Goal: Task Accomplishment & Management: Manage account settings

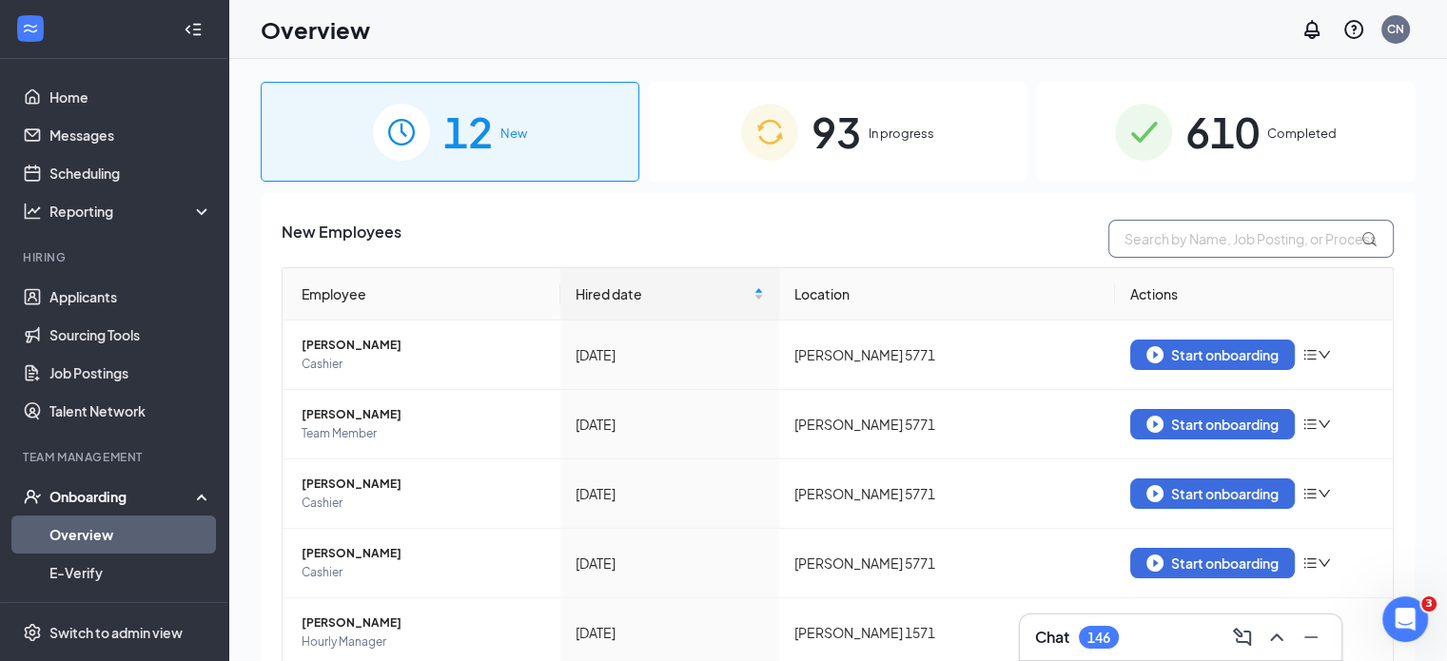
click at [1186, 246] on input "text" at bounding box center [1251, 239] width 285 height 38
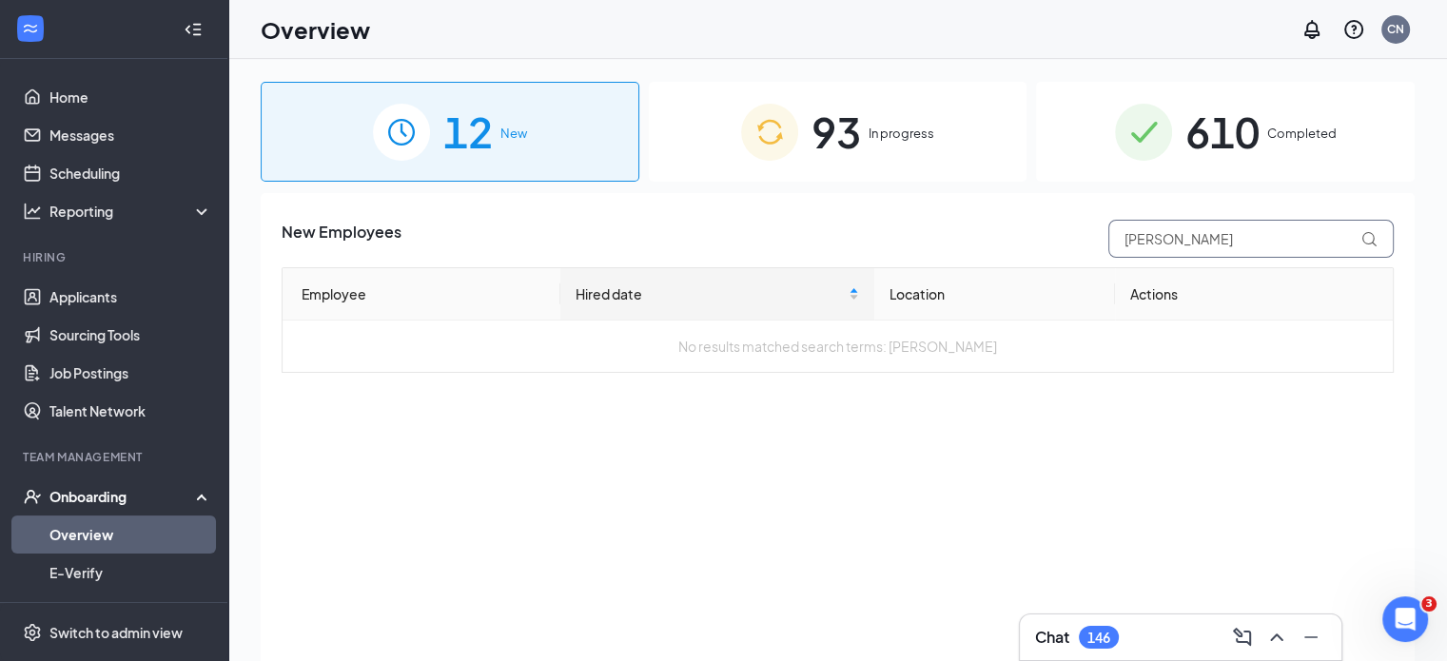
click at [1237, 246] on input "[PERSON_NAME]" at bounding box center [1251, 239] width 285 height 38
type input "t"
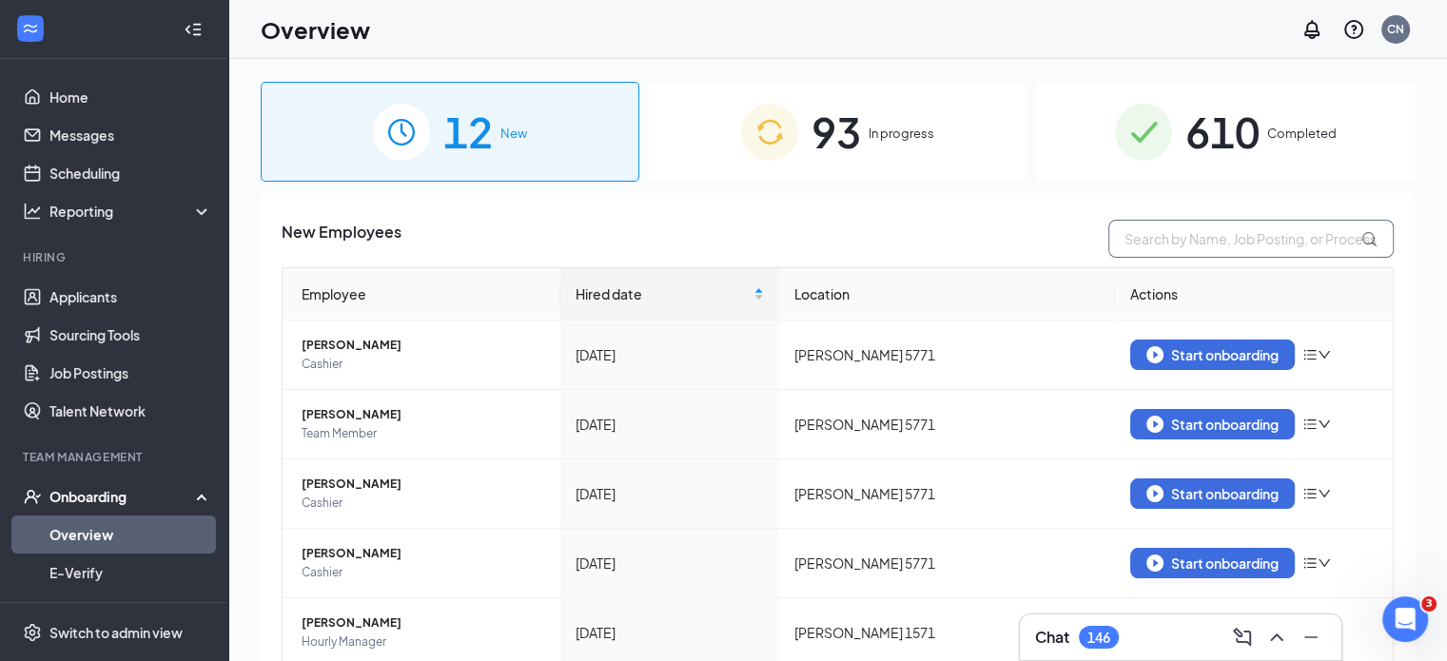
click at [1227, 246] on input "text" at bounding box center [1251, 239] width 285 height 38
click at [1219, 106] on span "610" at bounding box center [1223, 132] width 74 height 66
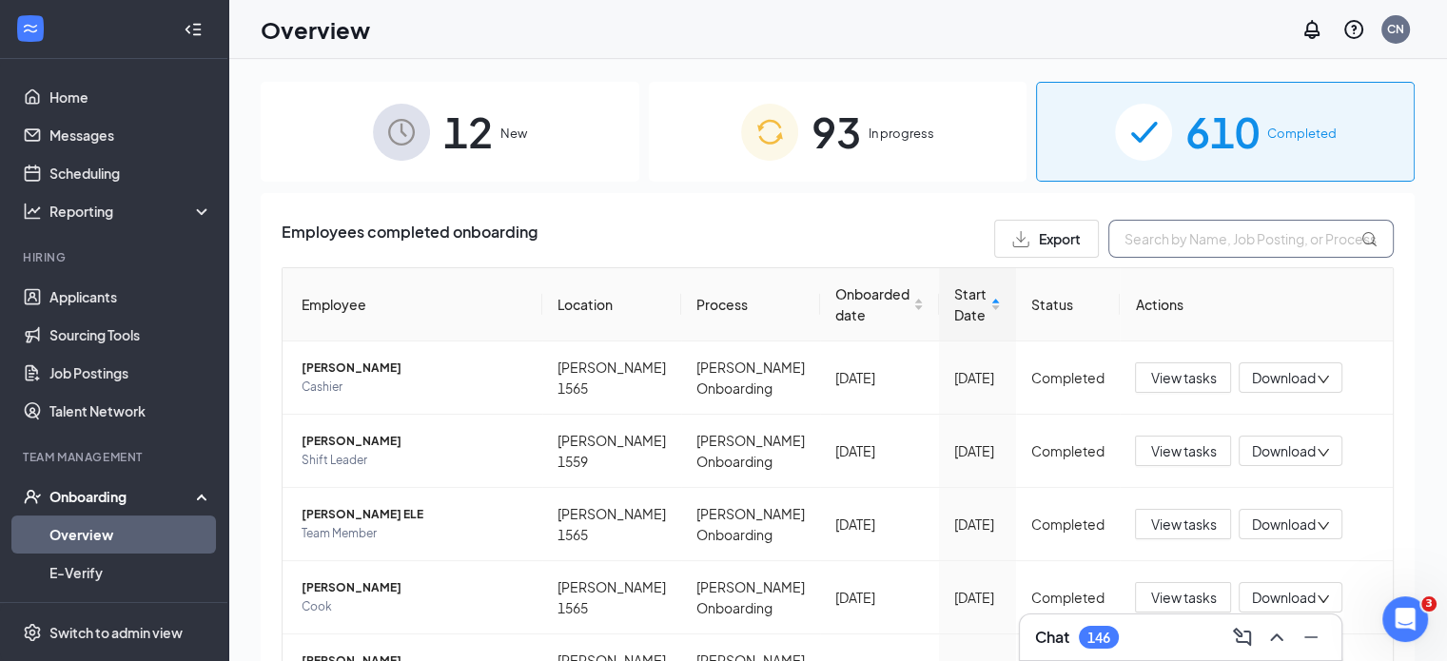
click at [1153, 246] on input "text" at bounding box center [1251, 239] width 285 height 38
type input "1"
type input "iii"
click at [334, 458] on span "Cashier" at bounding box center [415, 460] width 226 height 19
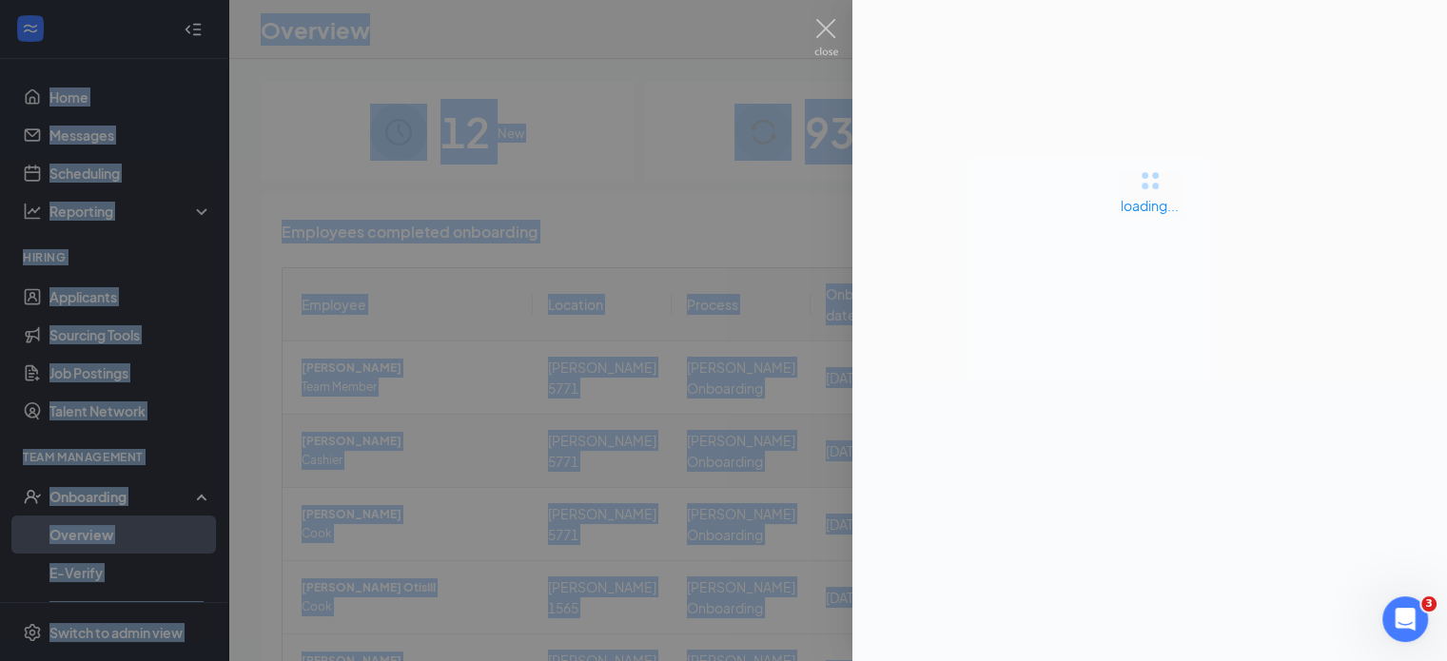
click at [334, 458] on div at bounding box center [723, 330] width 1447 height 661
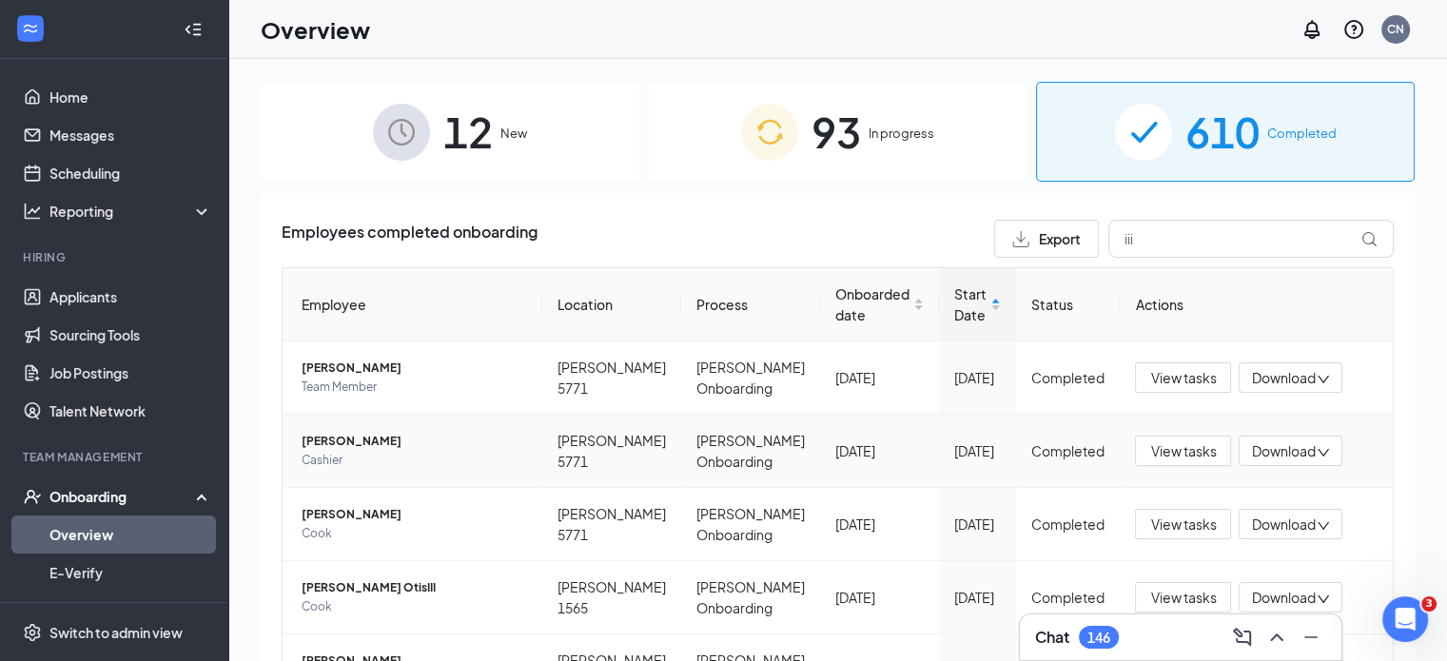
click at [334, 458] on span "Cashier" at bounding box center [415, 460] width 226 height 19
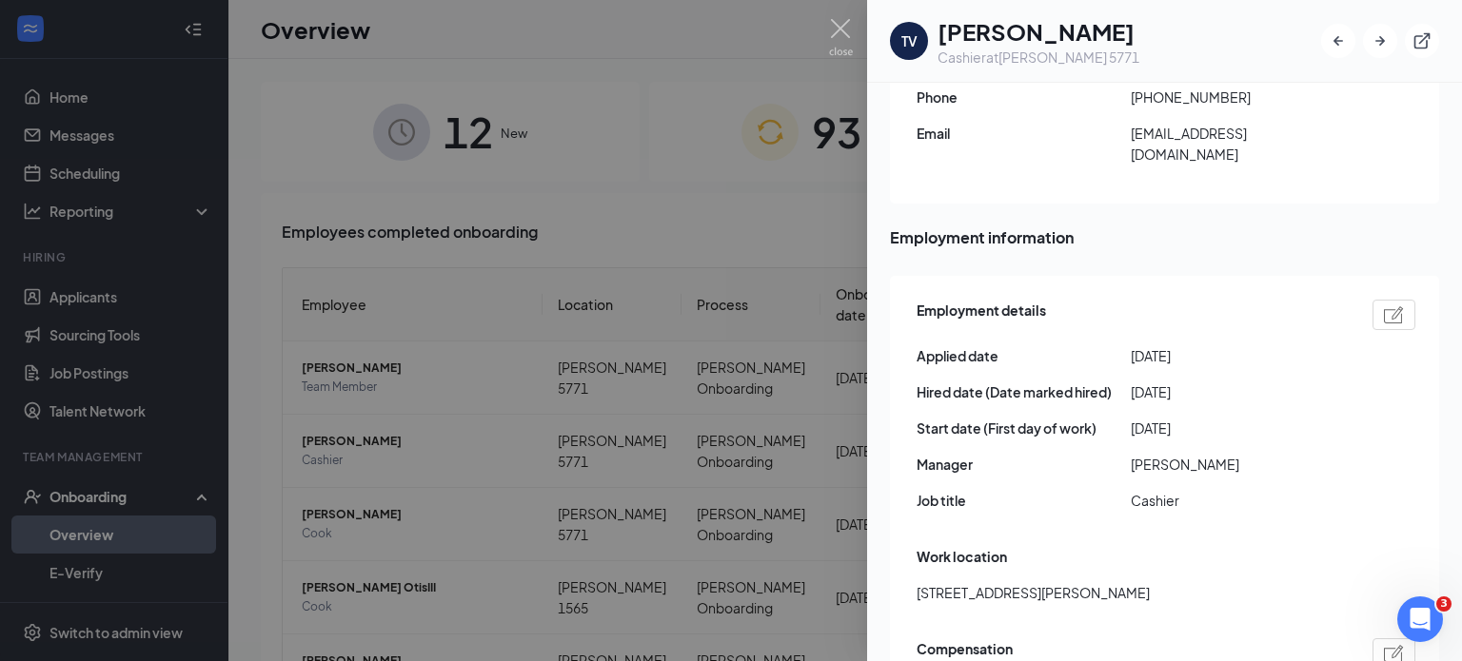
scroll to position [69, 0]
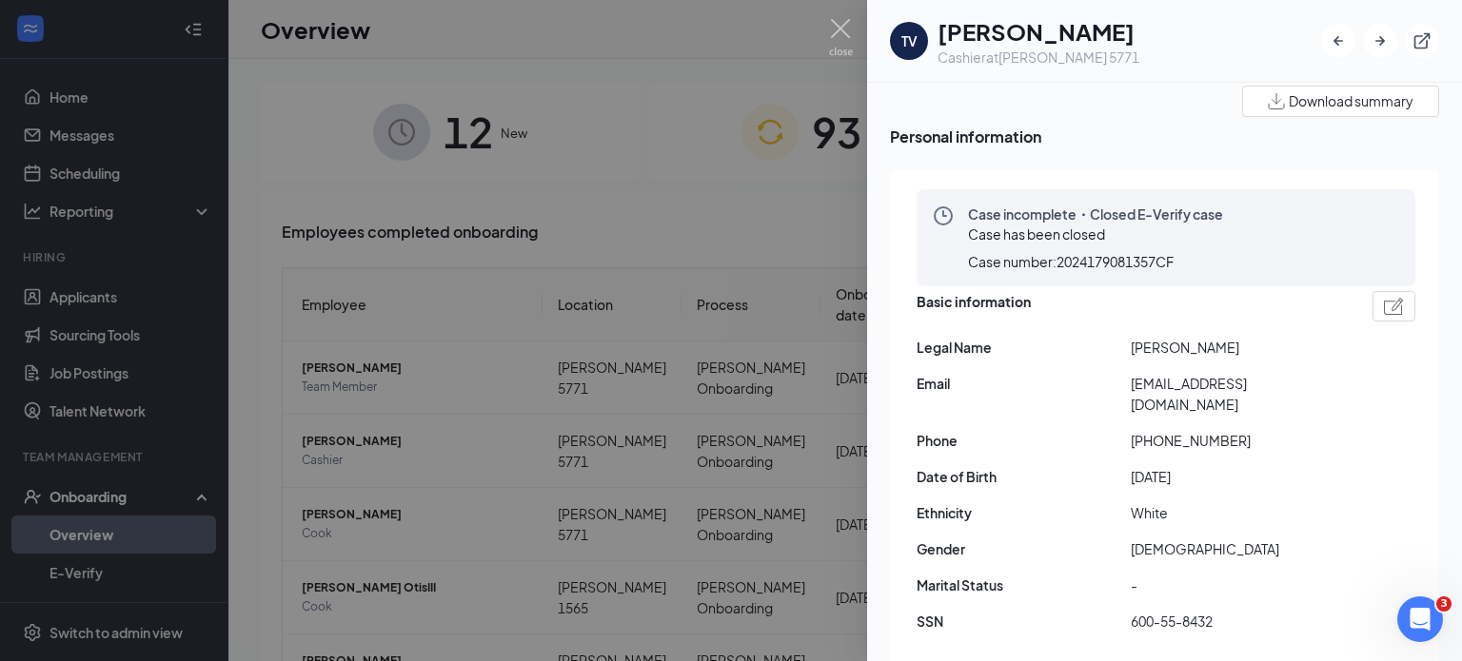
click at [433, 540] on div at bounding box center [731, 330] width 1462 height 661
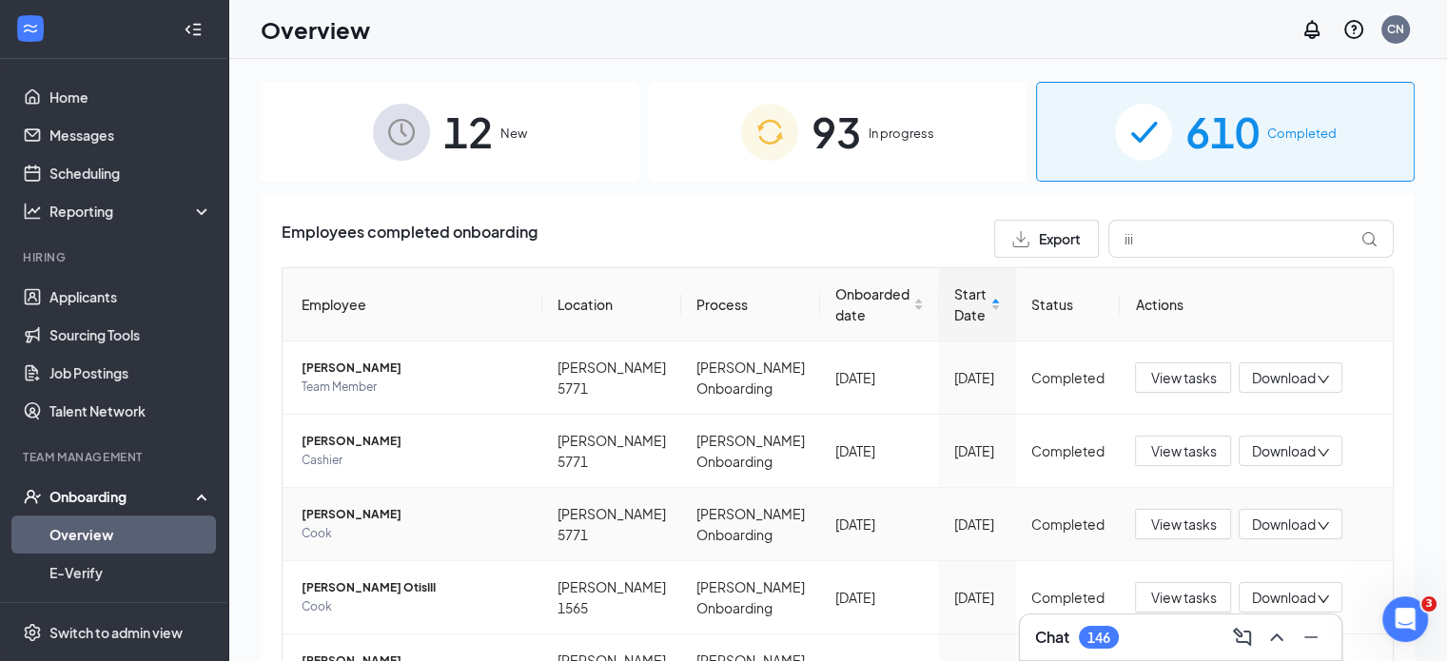
click at [457, 530] on span "Cook" at bounding box center [415, 533] width 226 height 19
click at [328, 524] on span "Cook" at bounding box center [415, 533] width 226 height 19
click at [433, 501] on td "[PERSON_NAME] V III [PERSON_NAME]" at bounding box center [413, 524] width 260 height 73
click at [1189, 526] on span "View tasks" at bounding box center [1183, 524] width 66 height 21
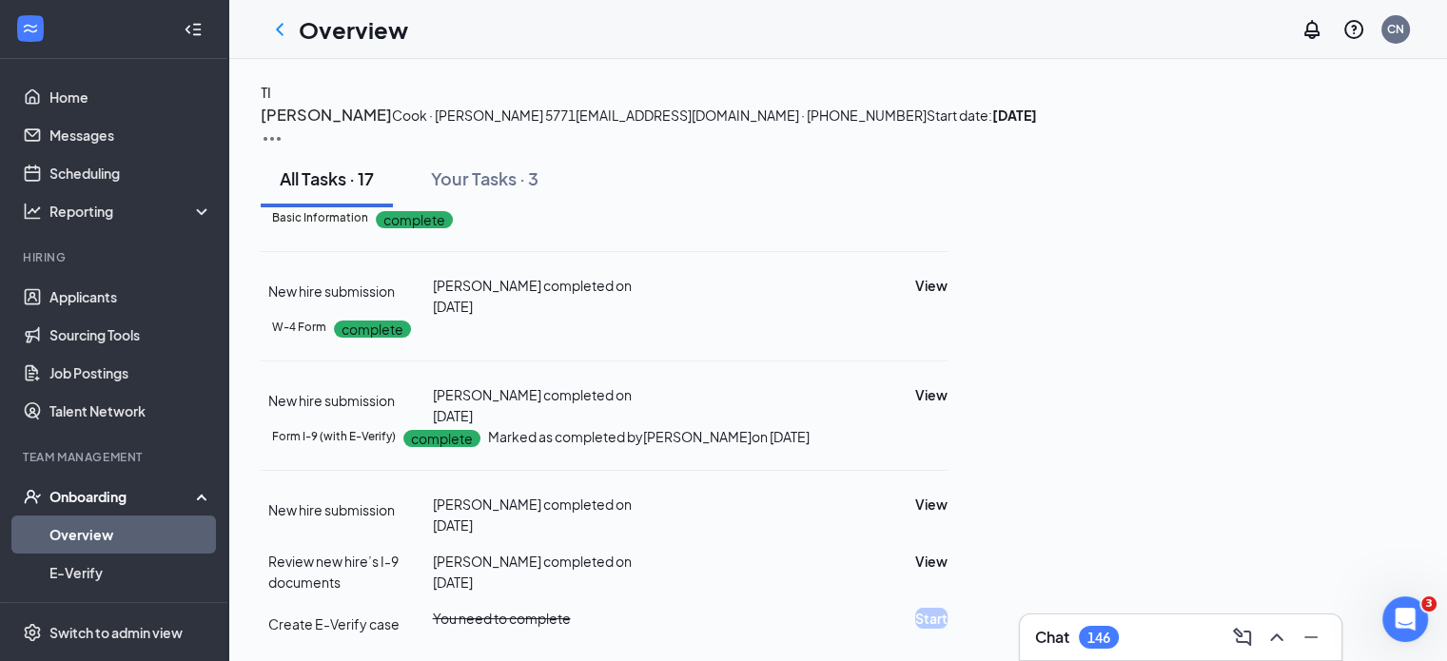
click at [284, 128] on img at bounding box center [272, 139] width 23 height 23
click at [284, 133] on img at bounding box center [272, 139] width 23 height 23
click at [1364, 152] on span "View details" at bounding box center [1364, 157] width 74 height 21
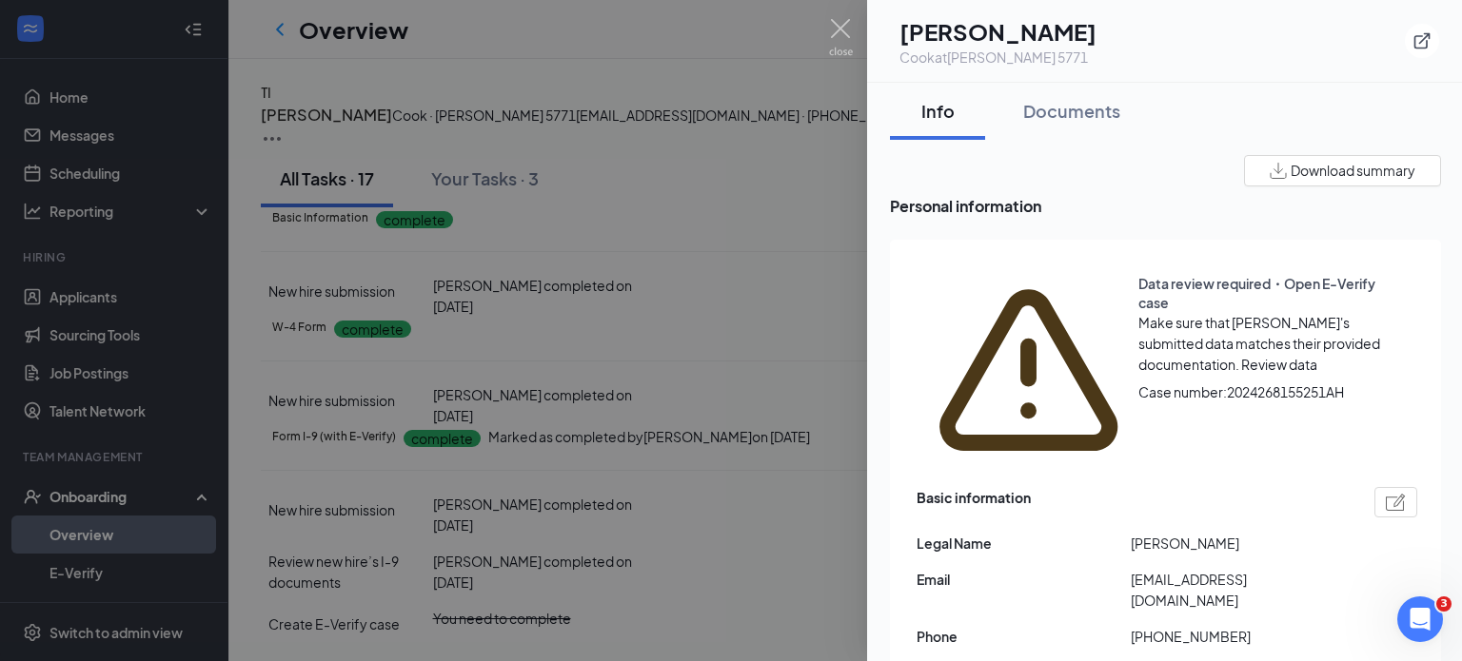
click at [1241, 356] on span "Review data" at bounding box center [1279, 364] width 76 height 17
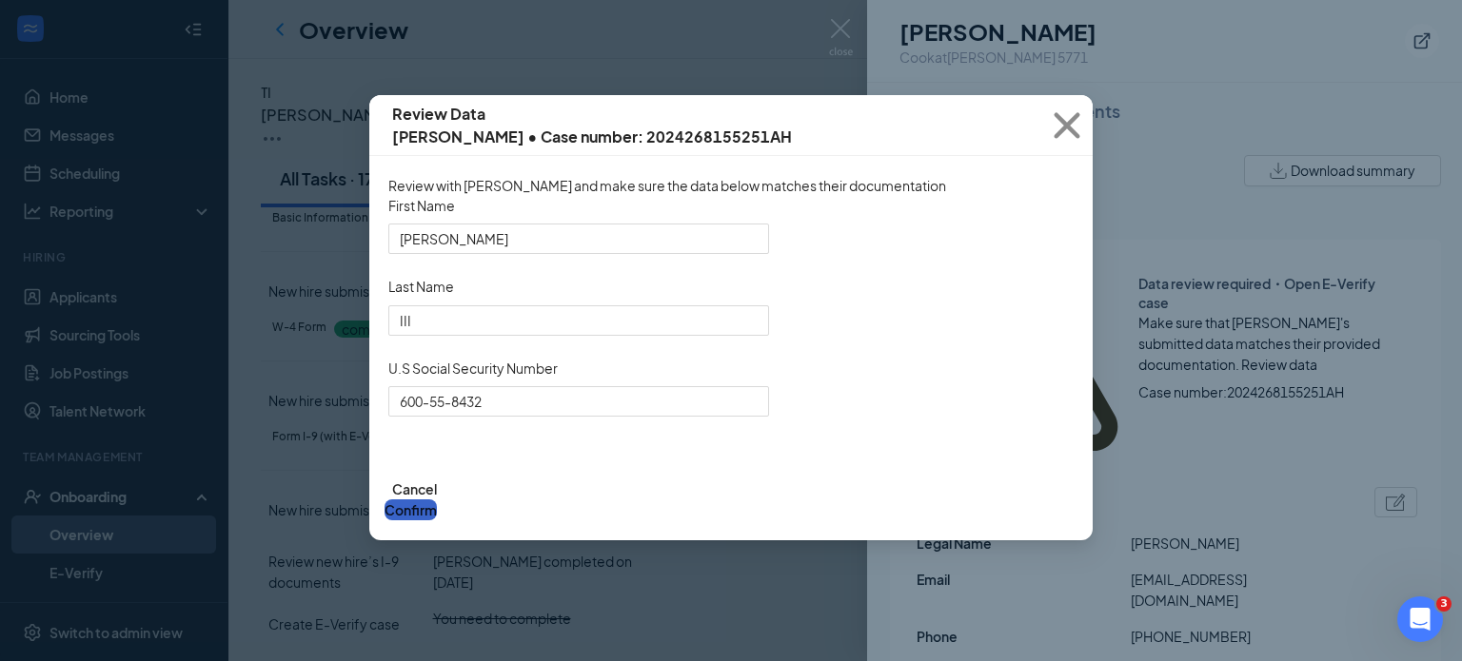
click at [437, 521] on button "Confirm" at bounding box center [410, 510] width 52 height 21
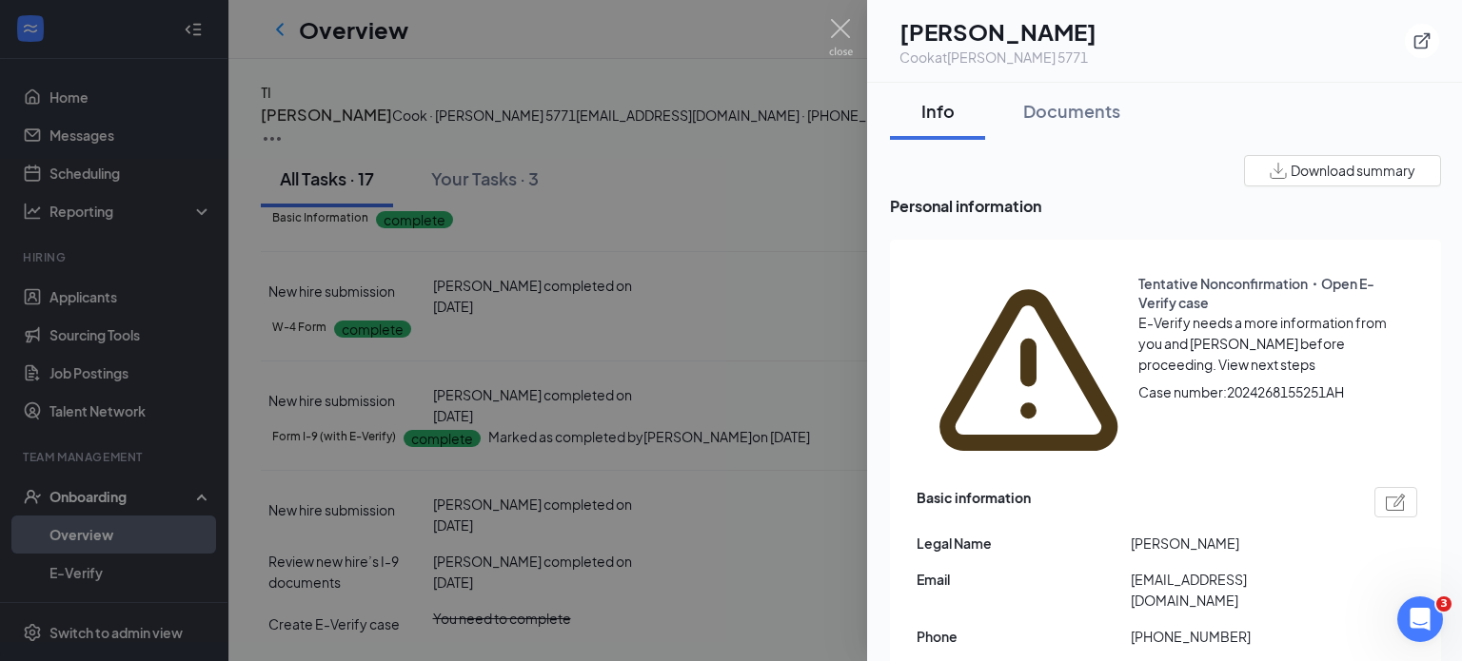
click at [1218, 356] on span "View next steps" at bounding box center [1266, 364] width 97 height 17
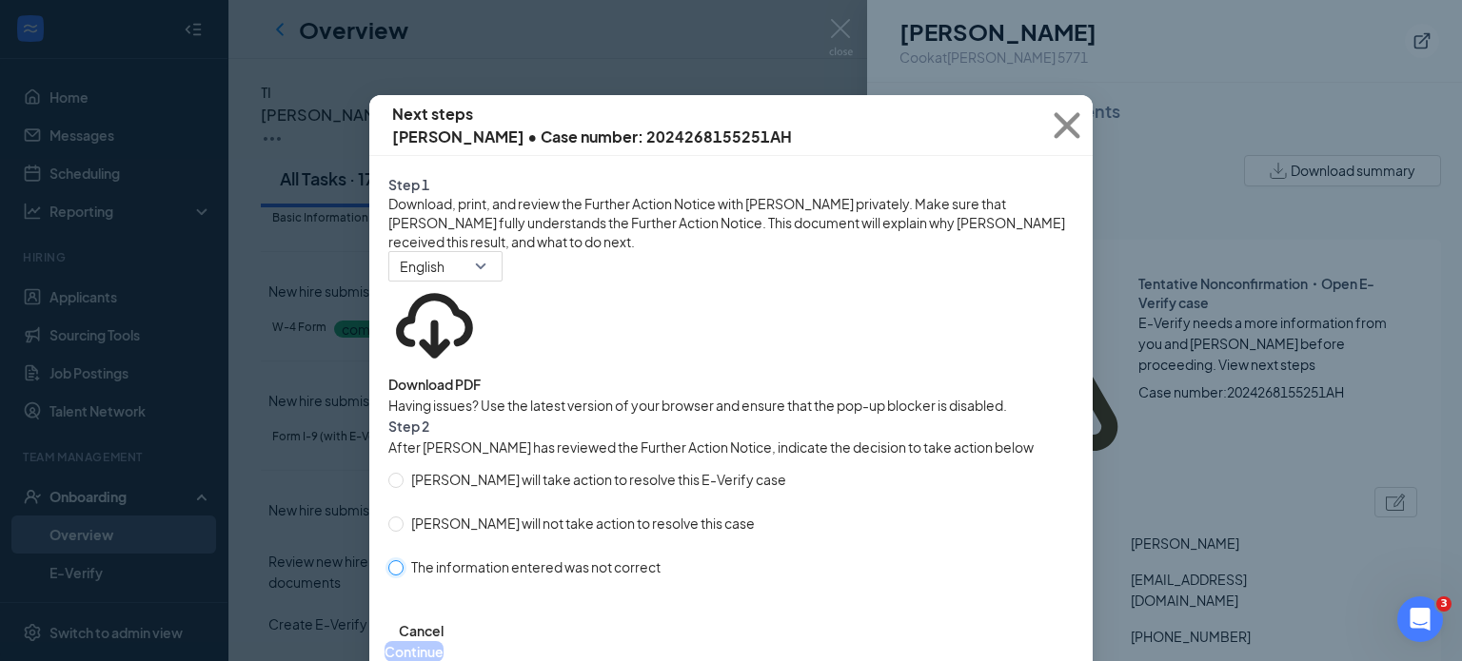
click at [389, 576] on input "The information entered was not correct" at bounding box center [395, 567] width 15 height 15
radio input "true"
click at [762, 581] on div "[PERSON_NAME] will take action to resolve this E-Verify case [PERSON_NAME] unde…" at bounding box center [594, 520] width 413 height 124
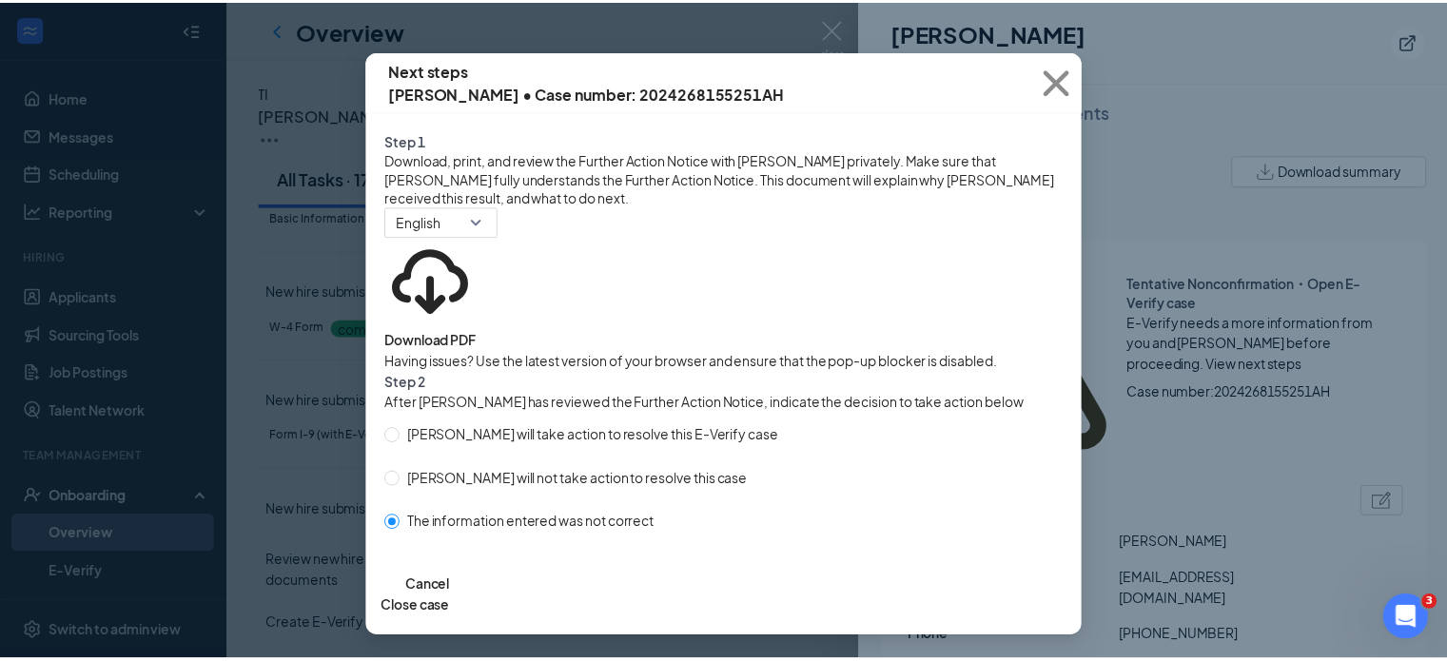
scroll to position [121, 0]
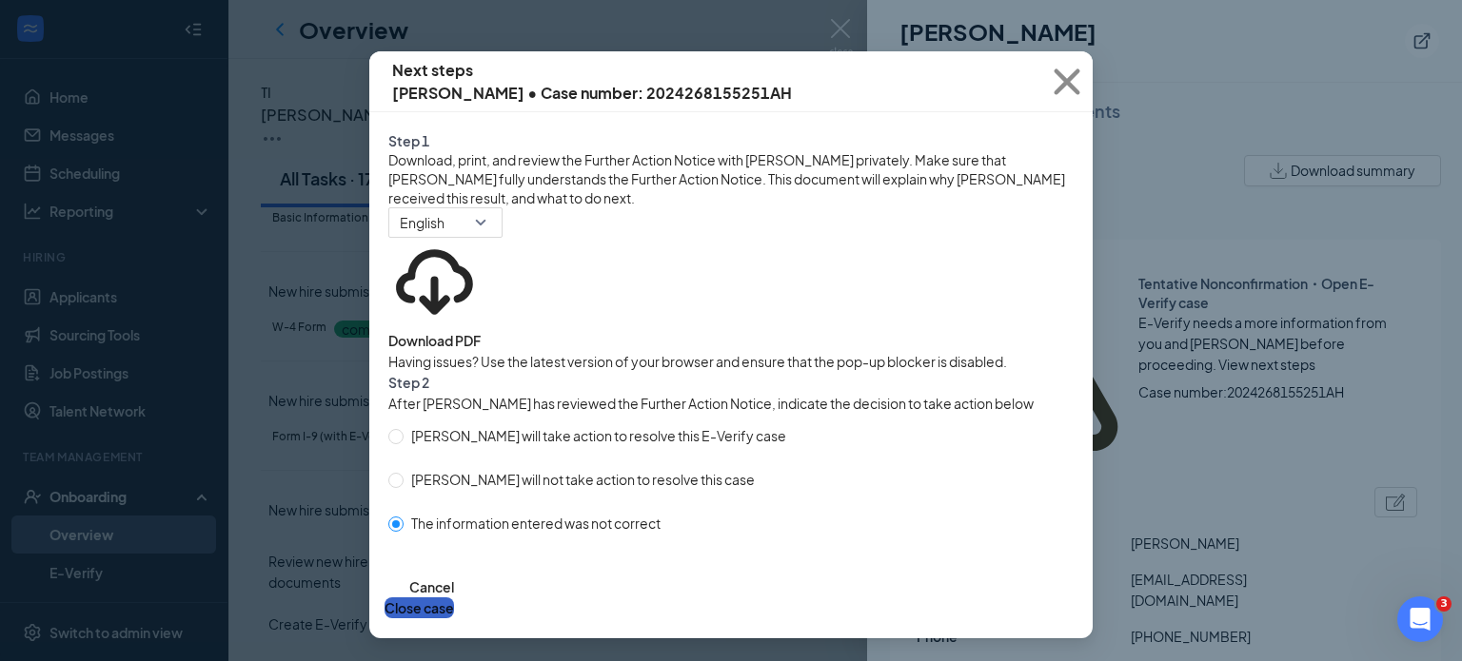
click at [454, 598] on button "Close case" at bounding box center [418, 608] width 69 height 21
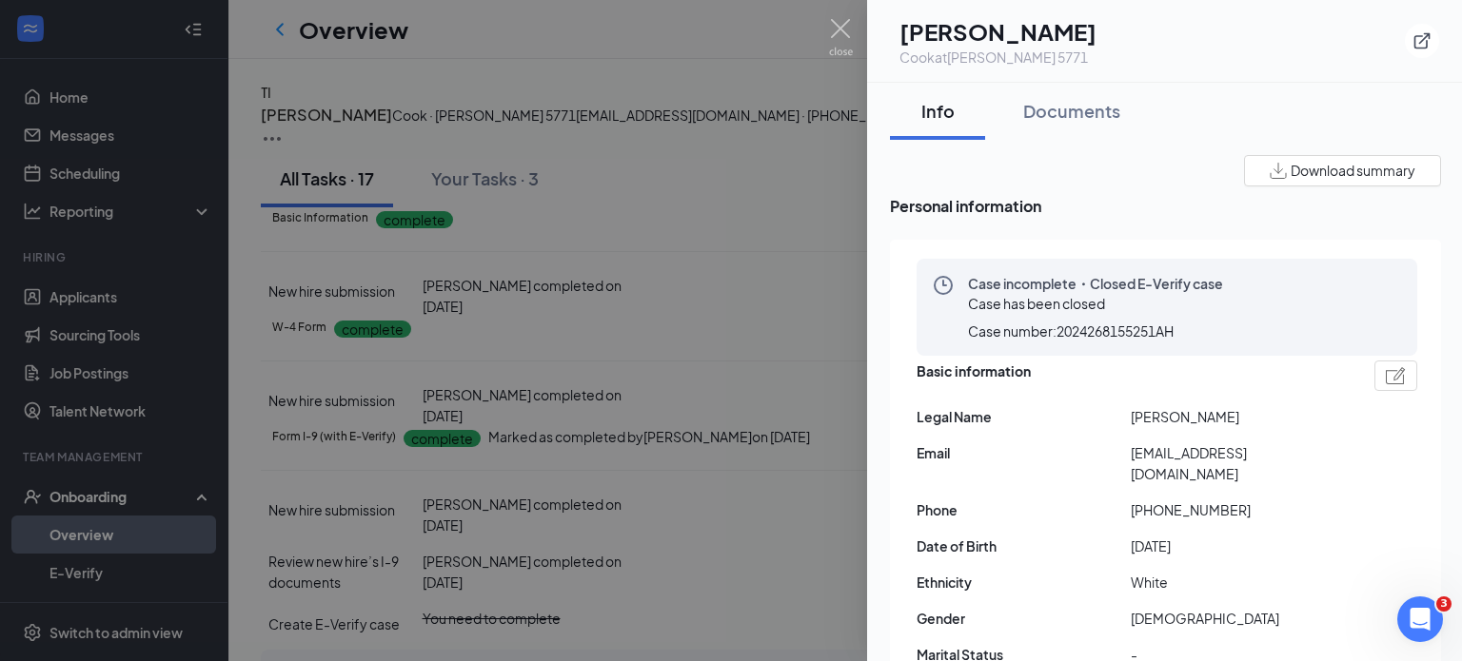
click at [728, 285] on div at bounding box center [731, 330] width 1462 height 661
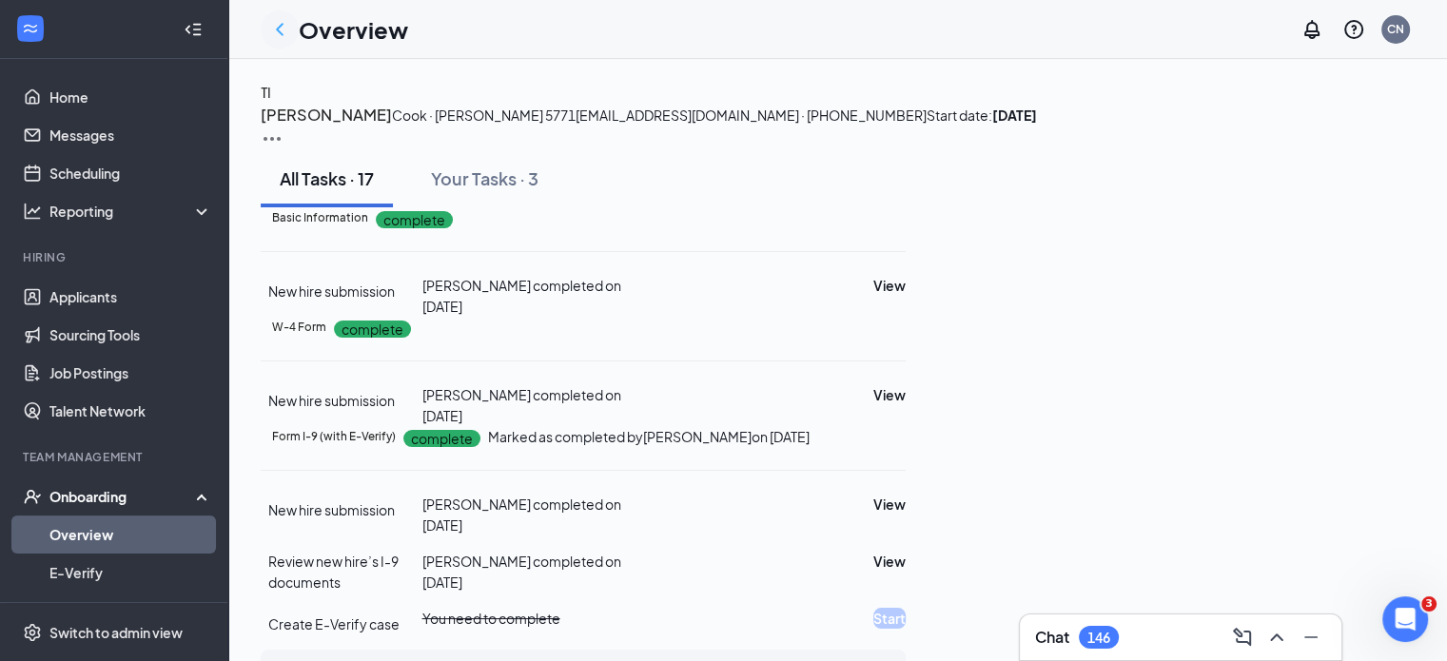
click at [285, 27] on icon "ChevronLeft" at bounding box center [279, 29] width 23 height 23
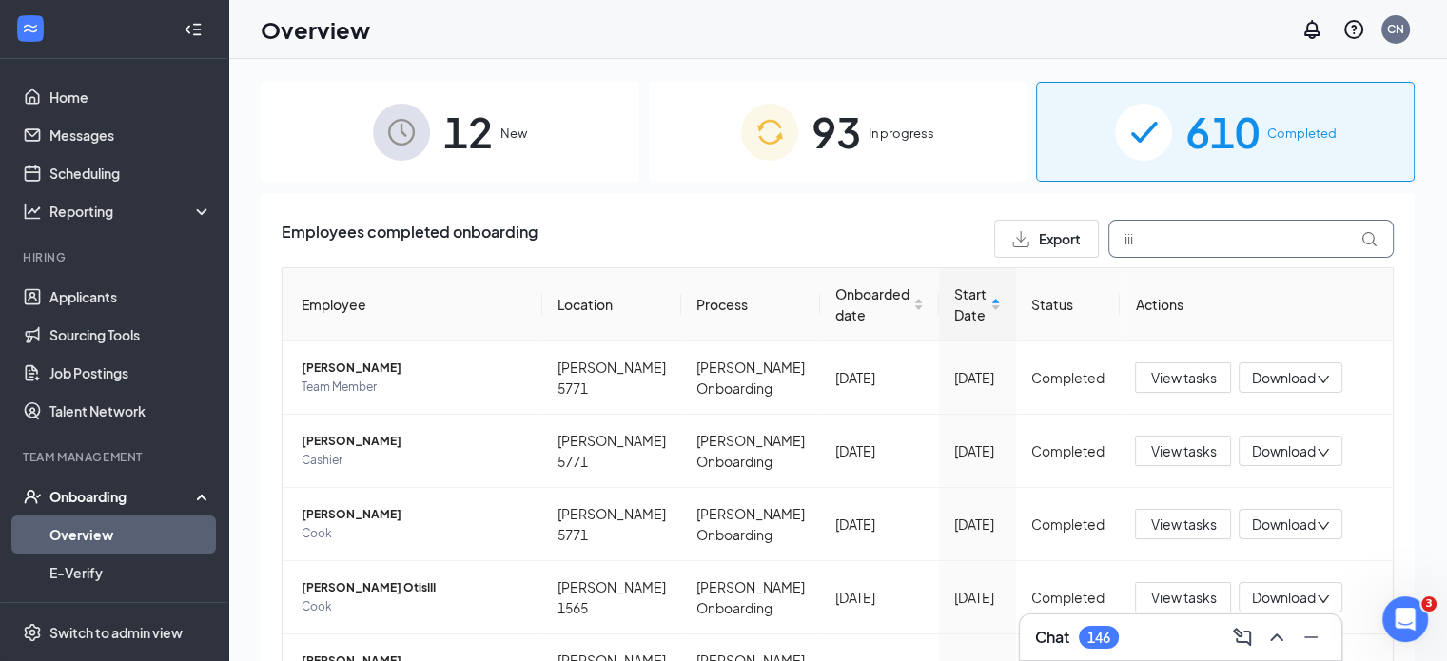
click at [1130, 254] on input "iii" at bounding box center [1251, 239] width 285 height 38
type input "i"
click at [1110, 235] on input "text" at bounding box center [1251, 239] width 285 height 38
type input "w"
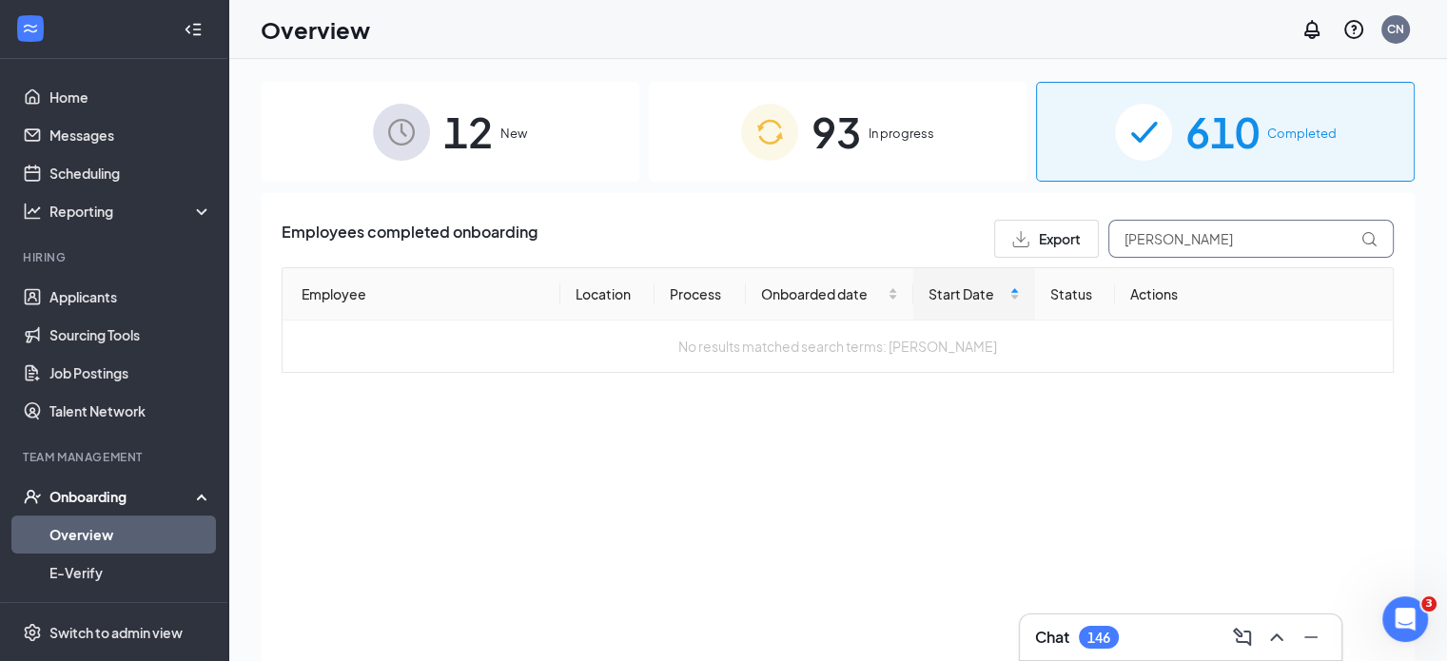
type input "[PERSON_NAME]"
click at [859, 112] on span "93" at bounding box center [836, 132] width 49 height 66
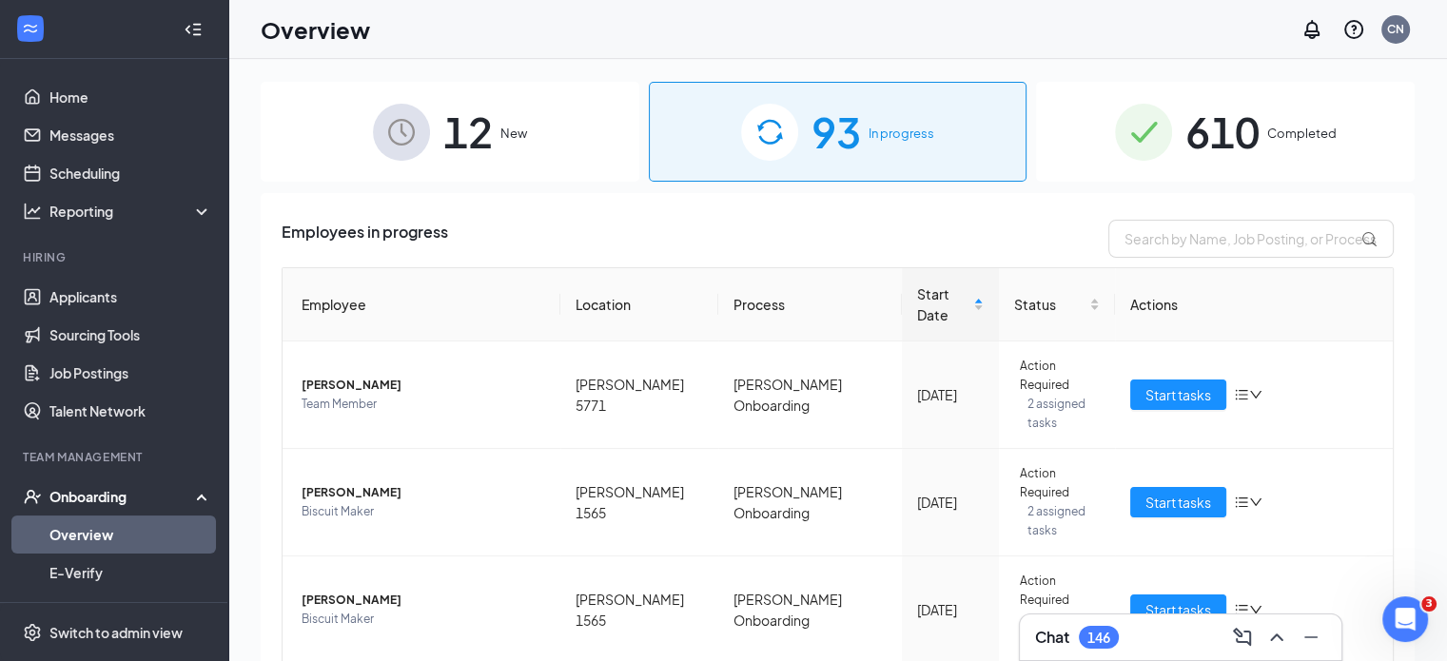
click at [1127, 231] on input "text" at bounding box center [1251, 239] width 285 height 38
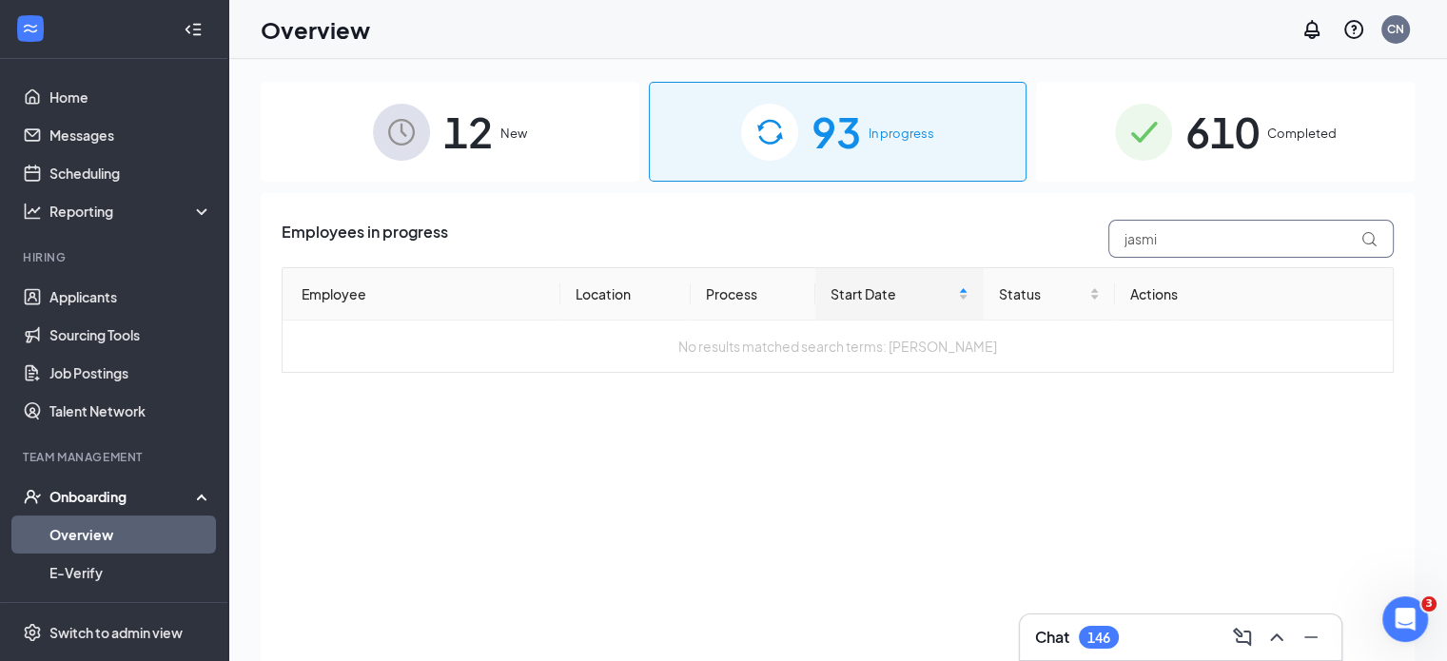
click at [1134, 235] on input "jasmi" at bounding box center [1251, 239] width 285 height 38
type input "jasmi"
click at [1237, 132] on span "610" at bounding box center [1223, 132] width 74 height 66
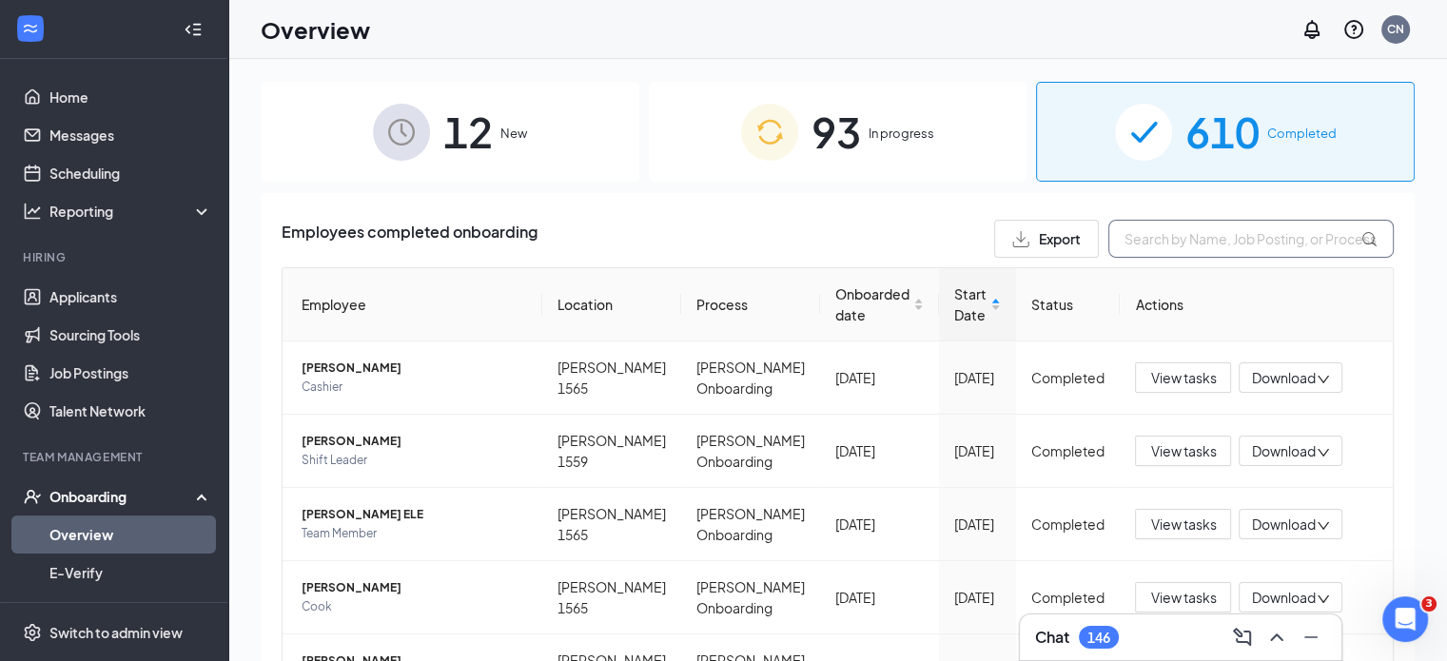
click at [1135, 248] on input "text" at bounding box center [1251, 239] width 285 height 38
type input "[PERSON_NAME]"
drag, startPoint x: 1421, startPoint y: 333, endPoint x: 1434, endPoint y: 396, distance: 64.2
click at [1434, 396] on div "12 New 93 In progress 610 Completed Employees completed onboarding Export [PERS…" at bounding box center [837, 403] width 1219 height 688
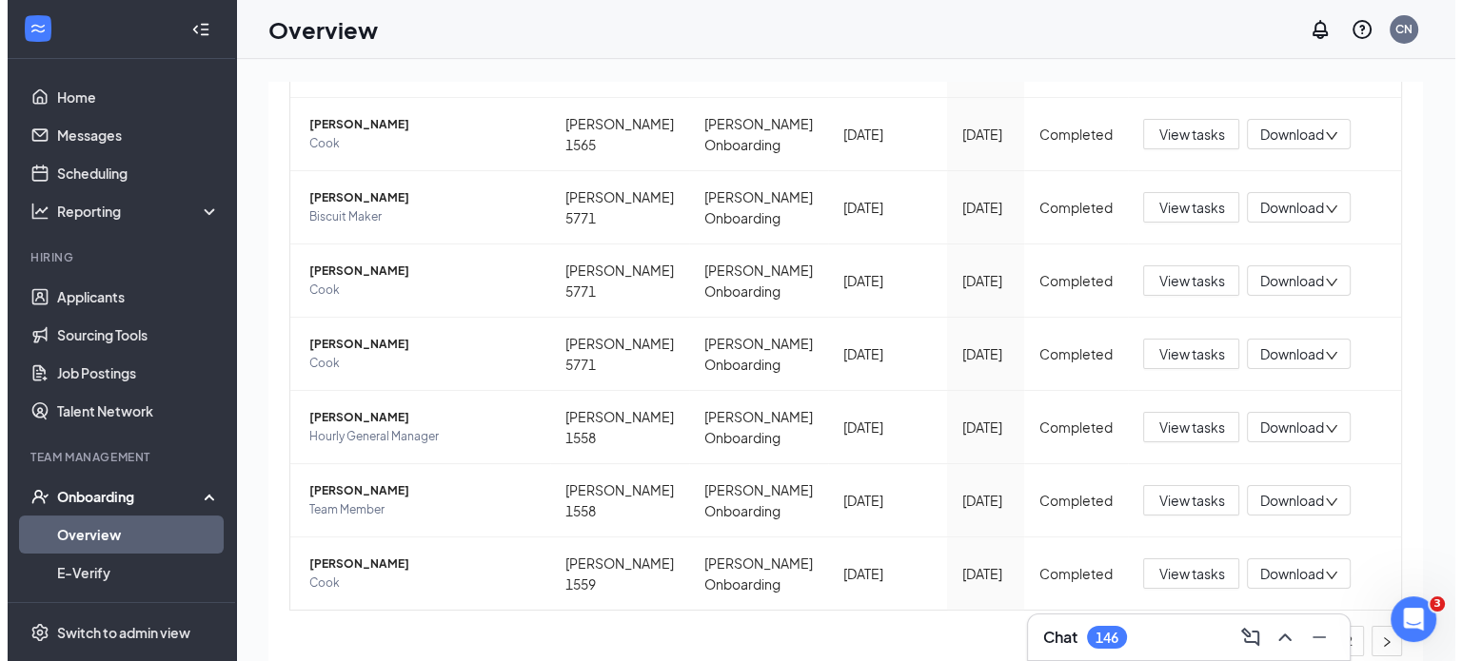
scroll to position [476, 0]
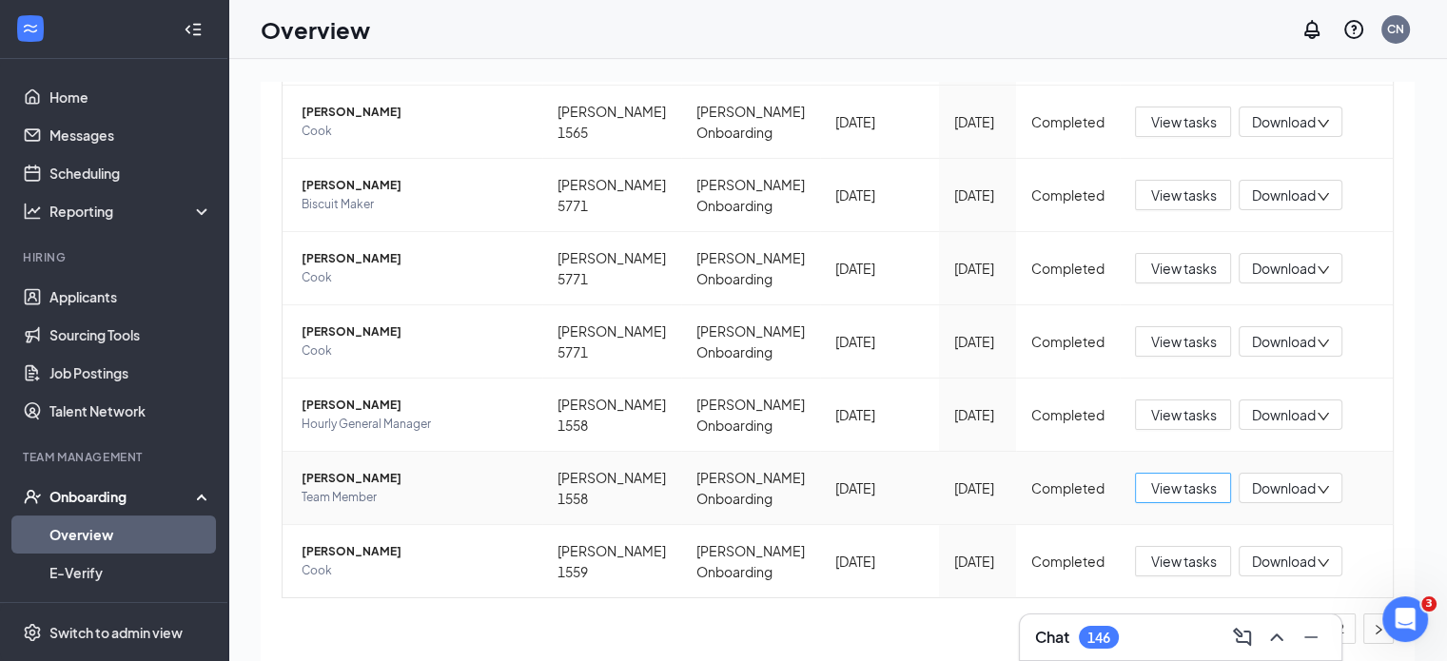
click at [1152, 490] on span "View tasks" at bounding box center [1183, 488] width 66 height 21
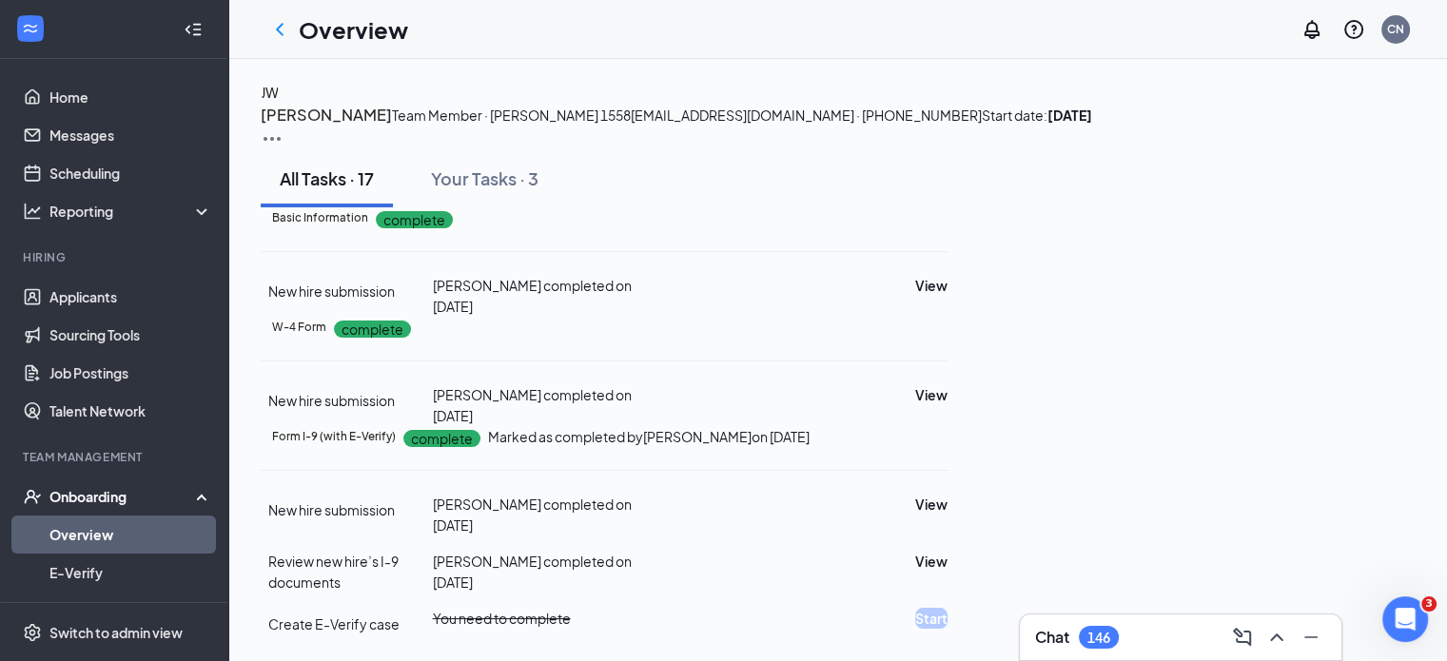
click at [1377, 121] on div "[PERSON_NAME] [PERSON_NAME] Team Member · [PERSON_NAME] 1558 [EMAIL_ADDRESS][DO…" at bounding box center [838, 116] width 1154 height 69
click at [284, 128] on img at bounding box center [272, 139] width 23 height 23
click at [1363, 153] on span "View details" at bounding box center [1364, 157] width 74 height 21
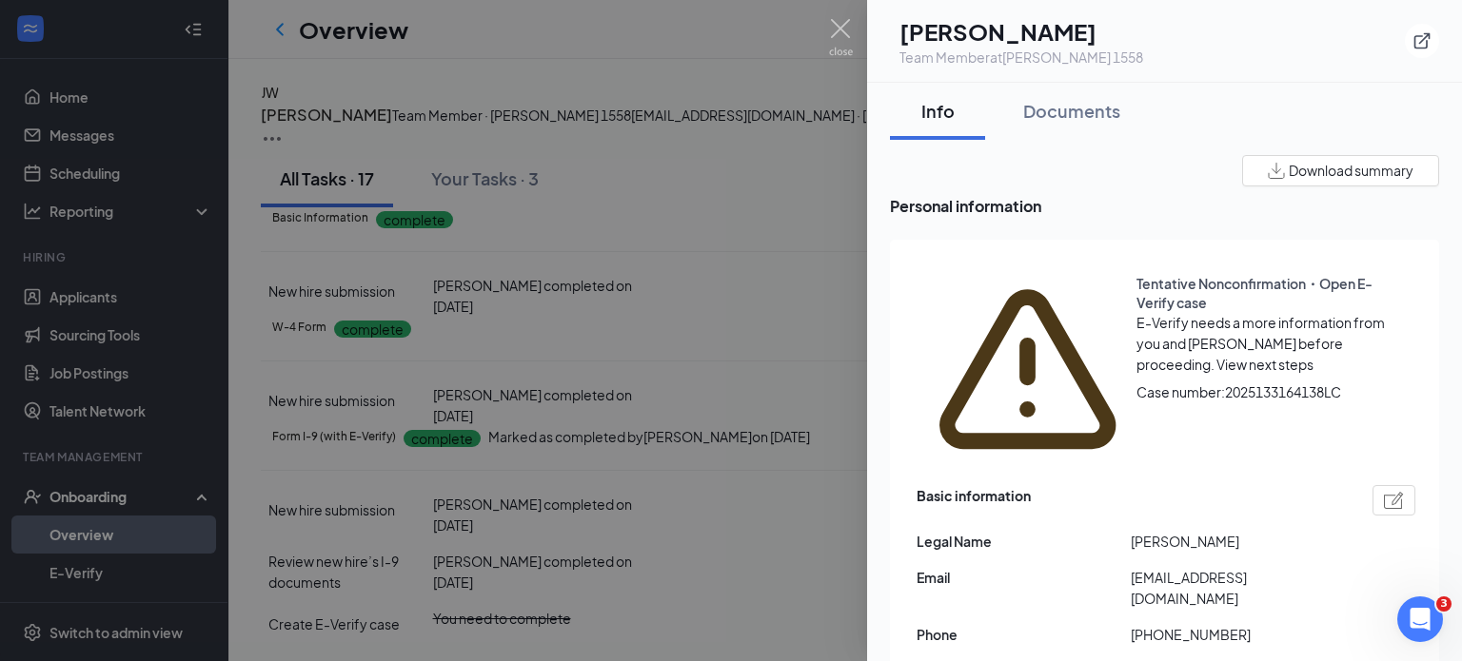
click at [1216, 356] on span "View next steps" at bounding box center [1264, 364] width 97 height 17
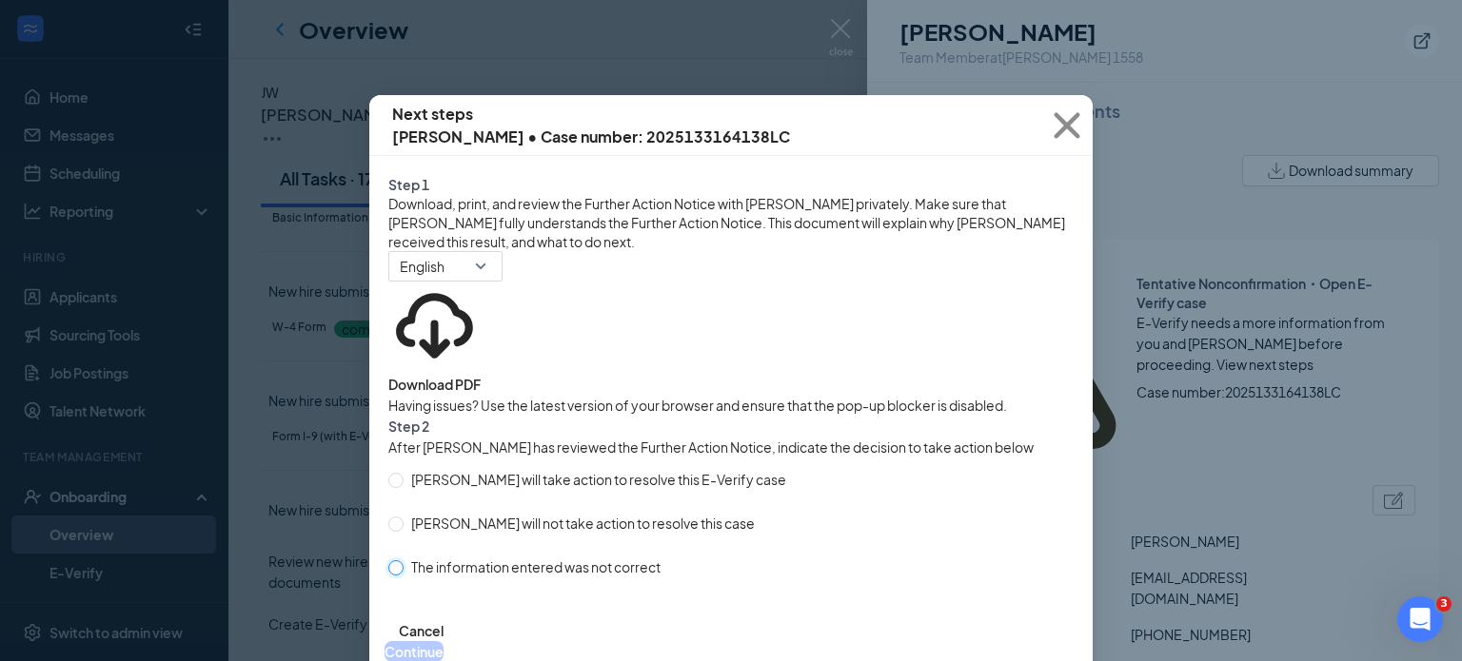
click at [396, 576] on input "The information entered was not correct" at bounding box center [395, 567] width 15 height 15
radio input "true"
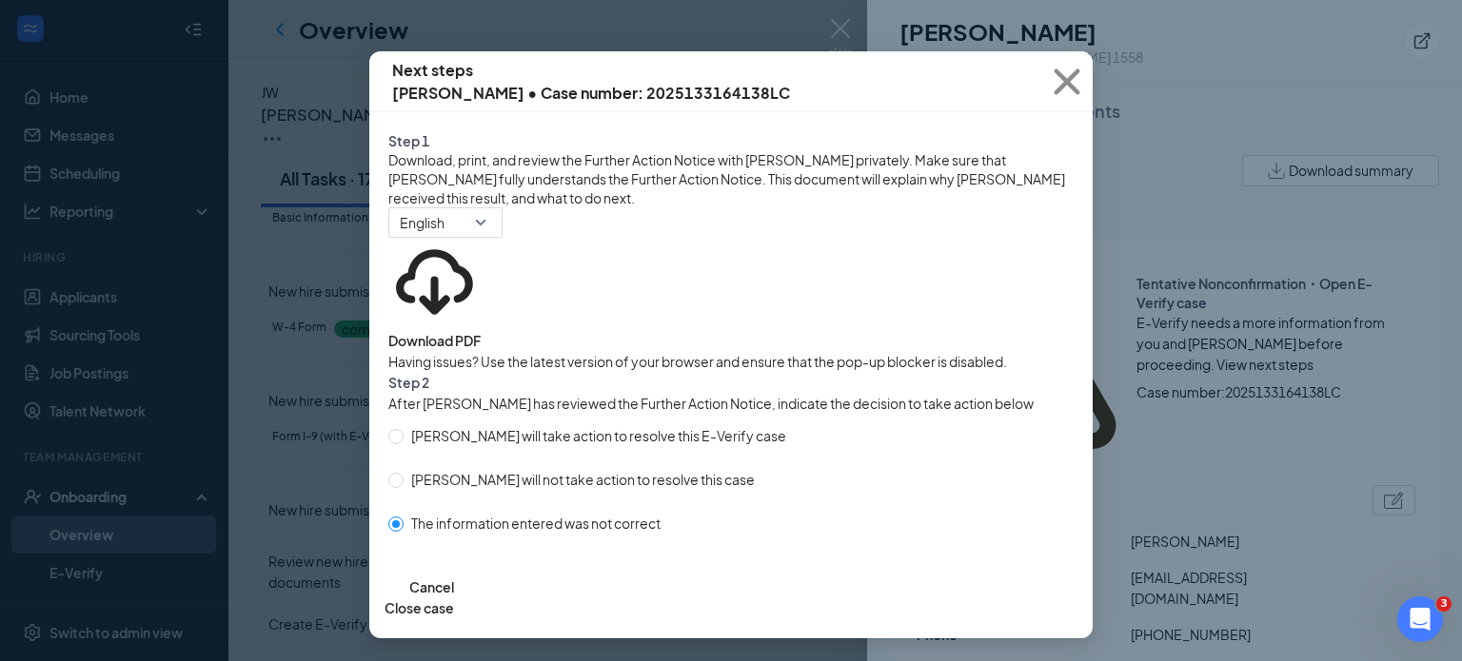
scroll to position [140, 0]
click at [454, 598] on button "Close case" at bounding box center [418, 608] width 69 height 21
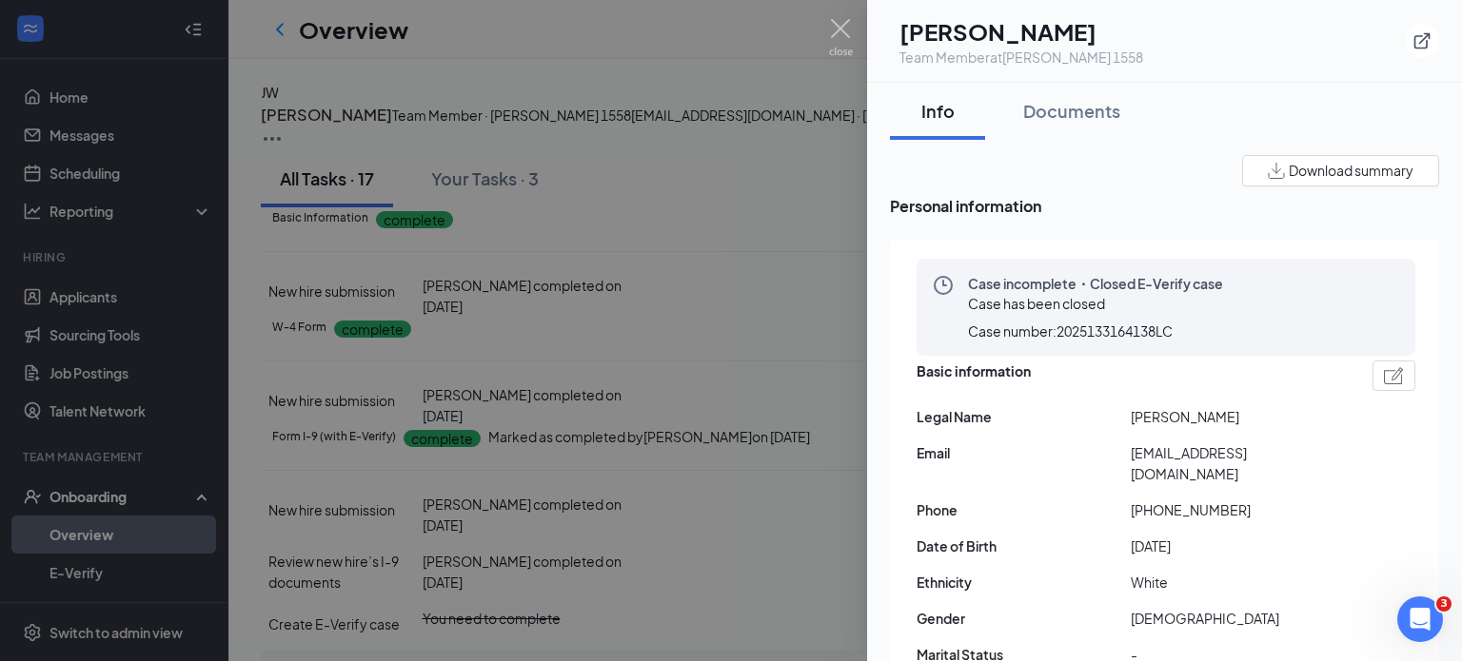
click at [738, 116] on div at bounding box center [731, 330] width 1462 height 661
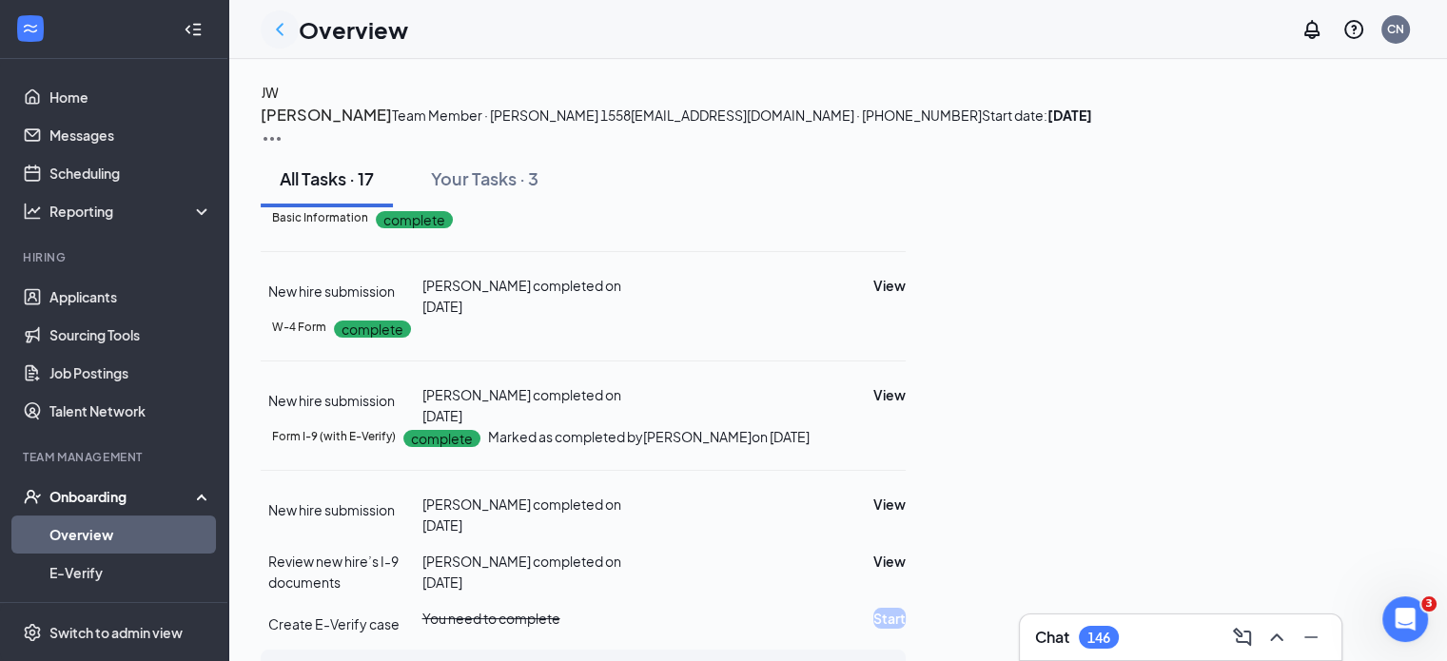
click at [274, 18] on icon "ChevronLeft" at bounding box center [279, 29] width 23 height 23
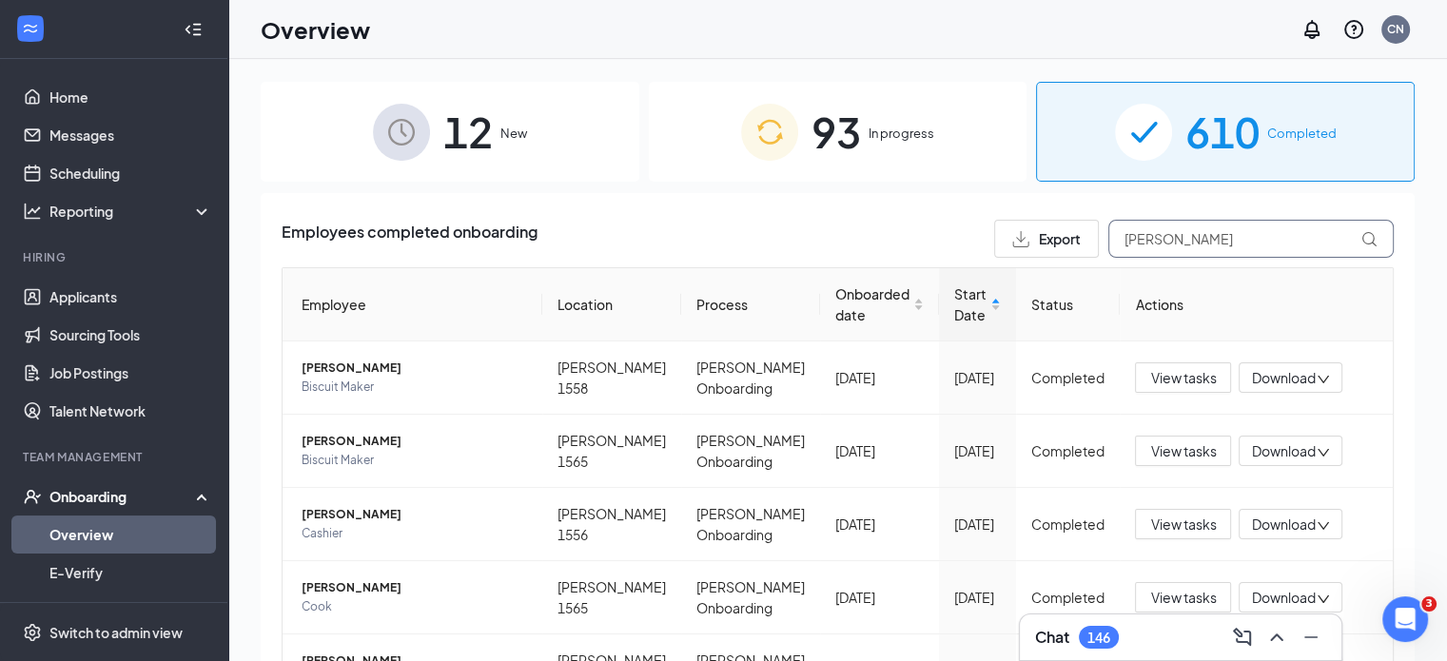
drag, startPoint x: 1188, startPoint y: 241, endPoint x: 993, endPoint y: 244, distance: 194.1
click at [994, 244] on div "Export [PERSON_NAME]" at bounding box center [1194, 239] width 400 height 38
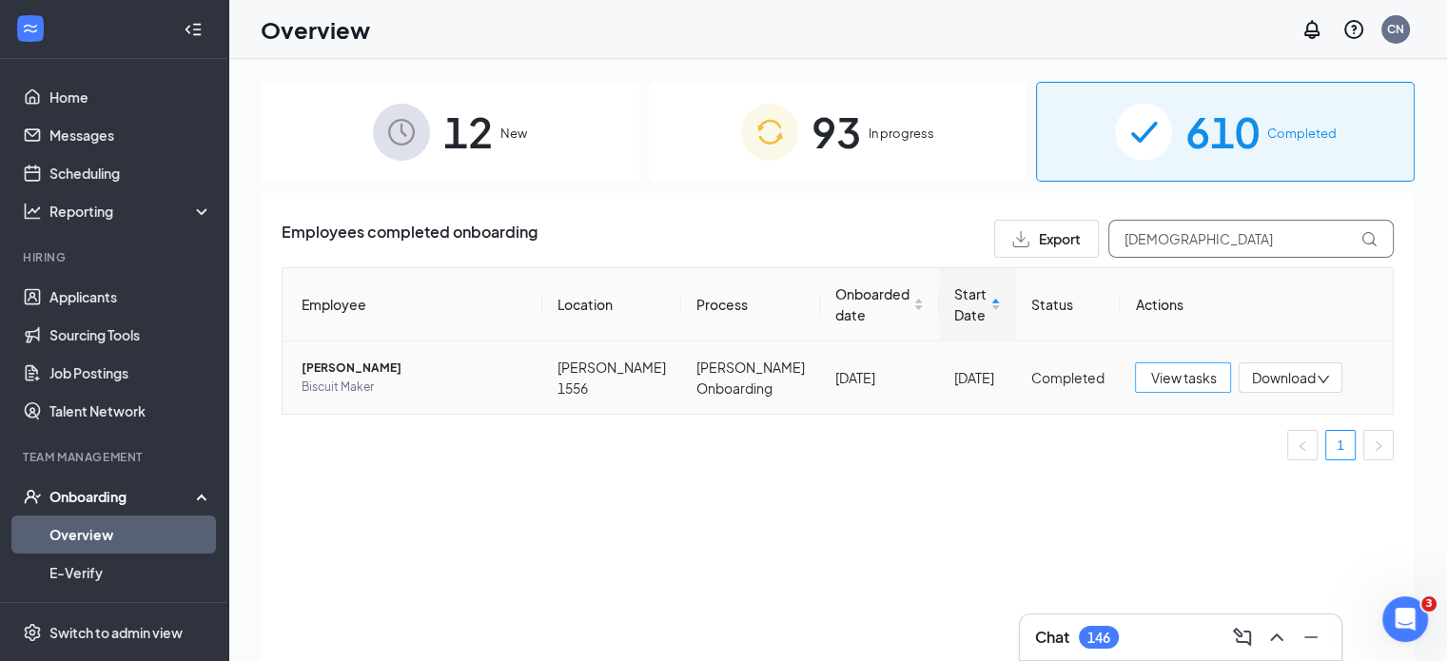
type input "[DEMOGRAPHIC_DATA]"
click at [1192, 371] on span "View tasks" at bounding box center [1183, 377] width 66 height 21
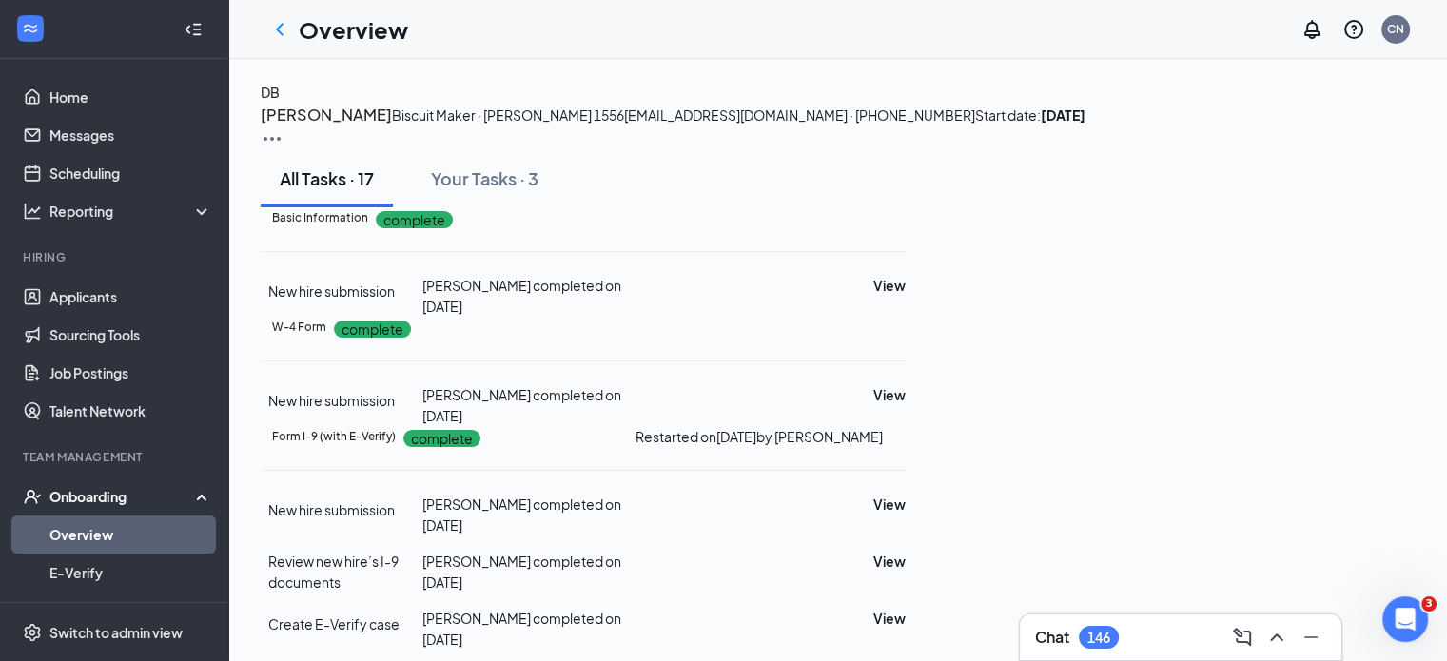
click at [284, 128] on img at bounding box center [272, 139] width 23 height 23
click at [1372, 164] on span "View details" at bounding box center [1364, 157] width 74 height 21
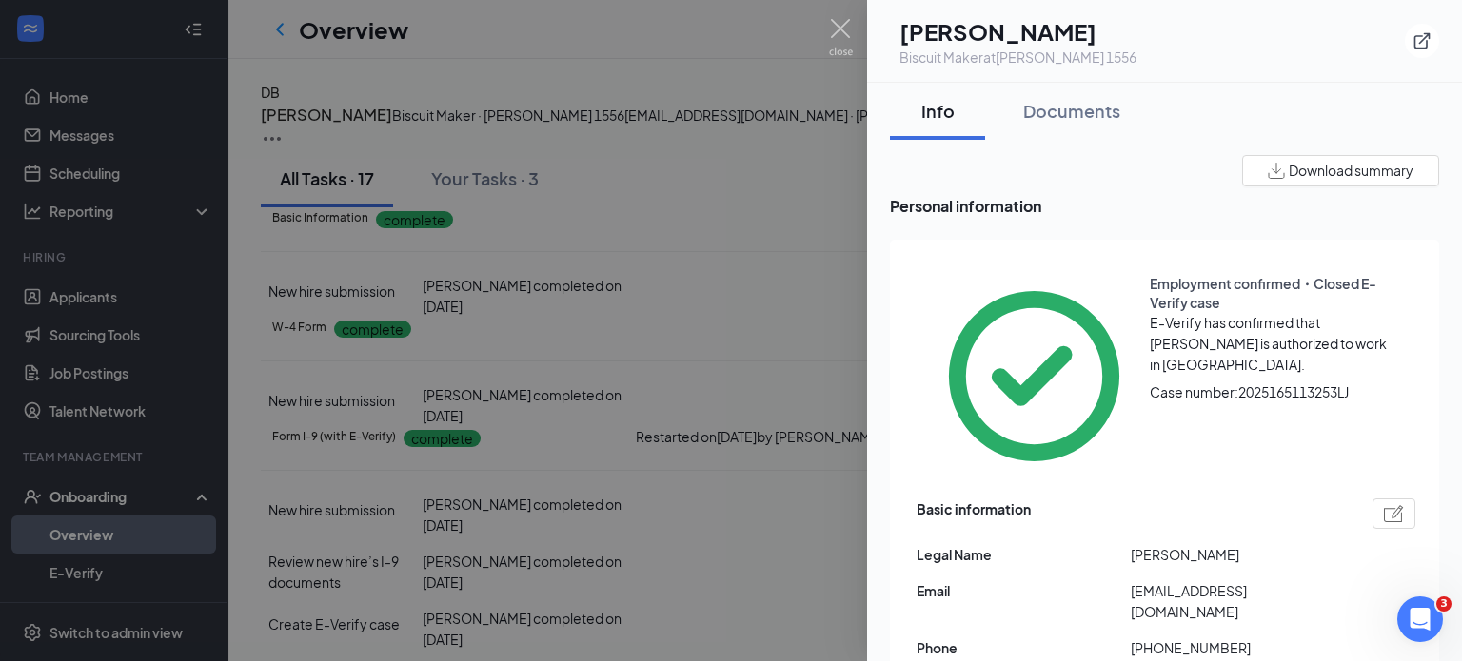
click at [1150, 383] on span "Case number: 2025165113253LJ" at bounding box center [1249, 392] width 199 height 19
click at [1150, 314] on span "E-Verify has confirmed that [PERSON_NAME] is authorized to work in [GEOGRAPHIC_…" at bounding box center [1268, 343] width 237 height 59
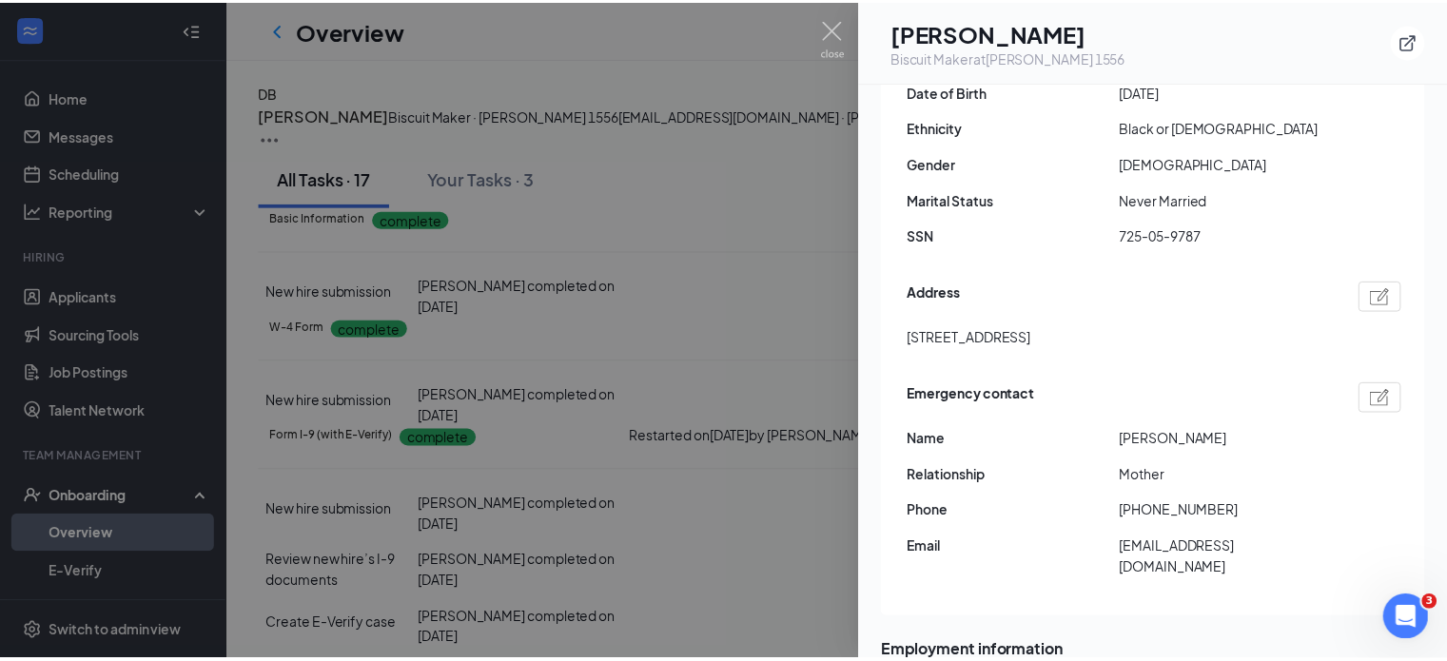
scroll to position [542, 0]
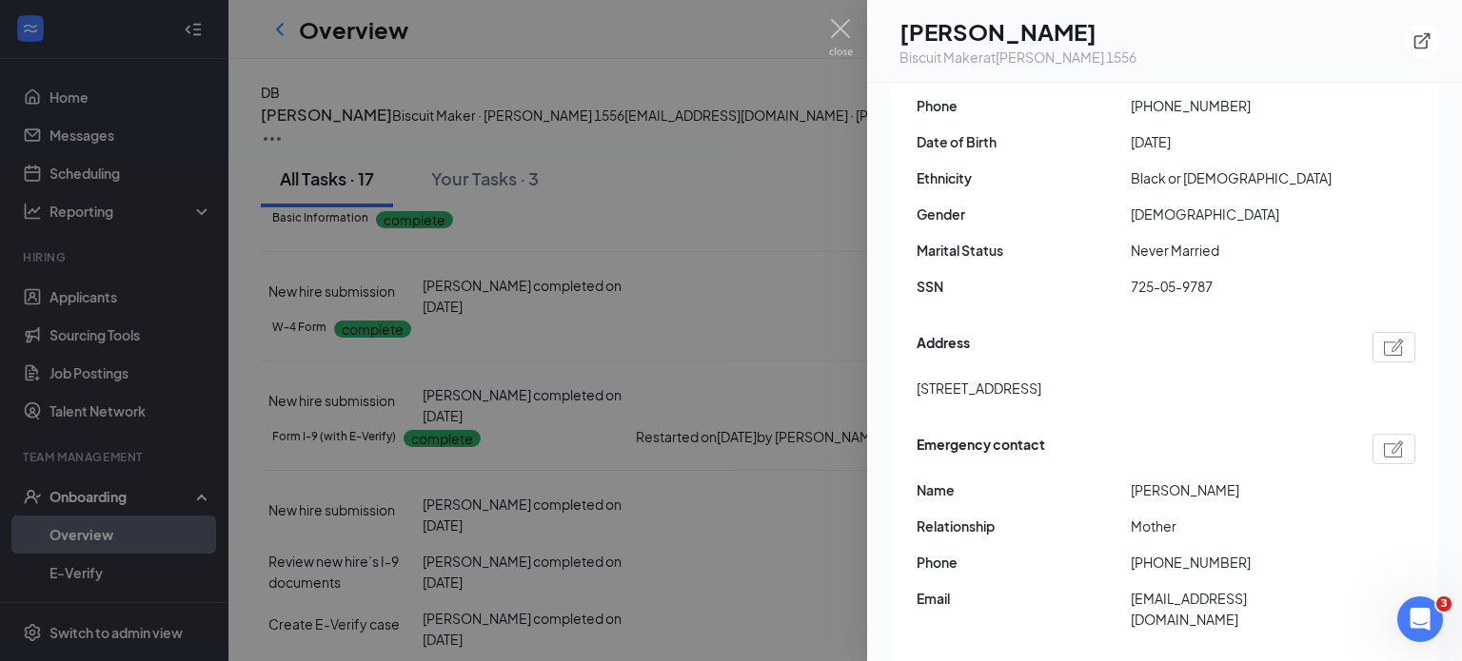
click at [816, 160] on div at bounding box center [731, 330] width 1462 height 661
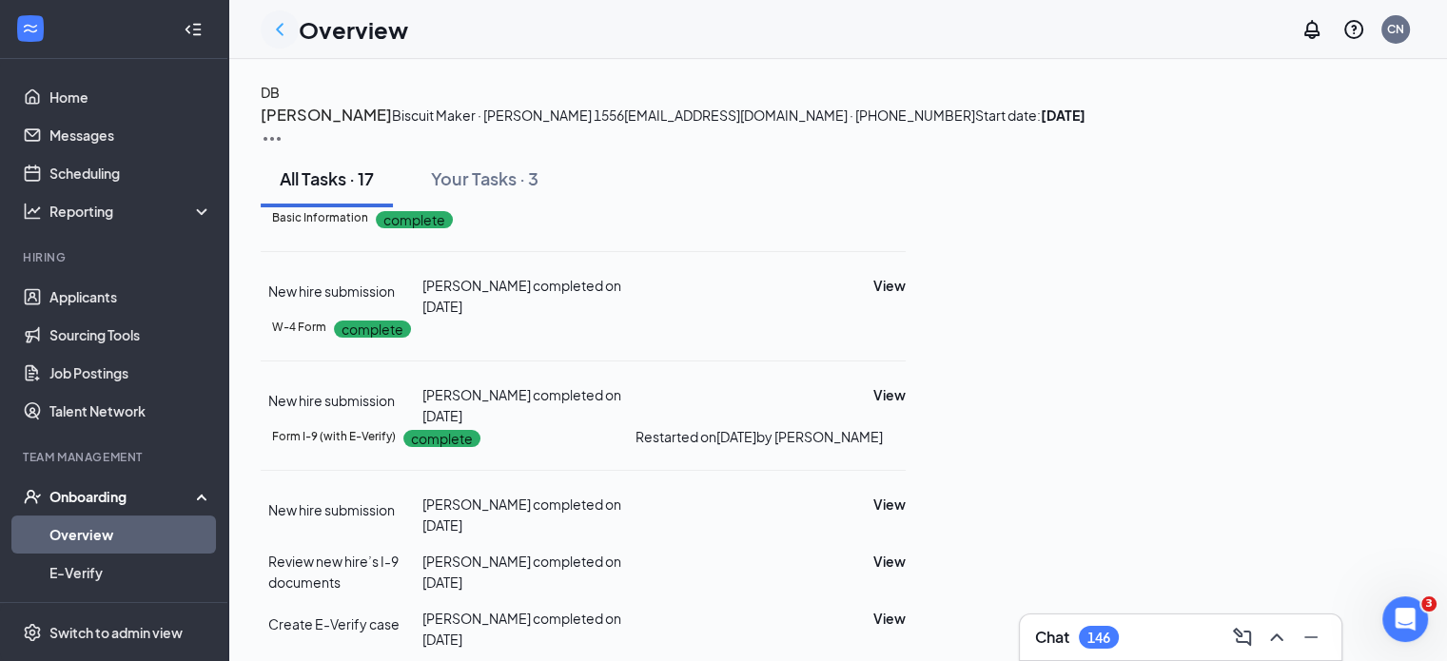
click at [285, 28] on icon "ChevronLeft" at bounding box center [279, 29] width 23 height 23
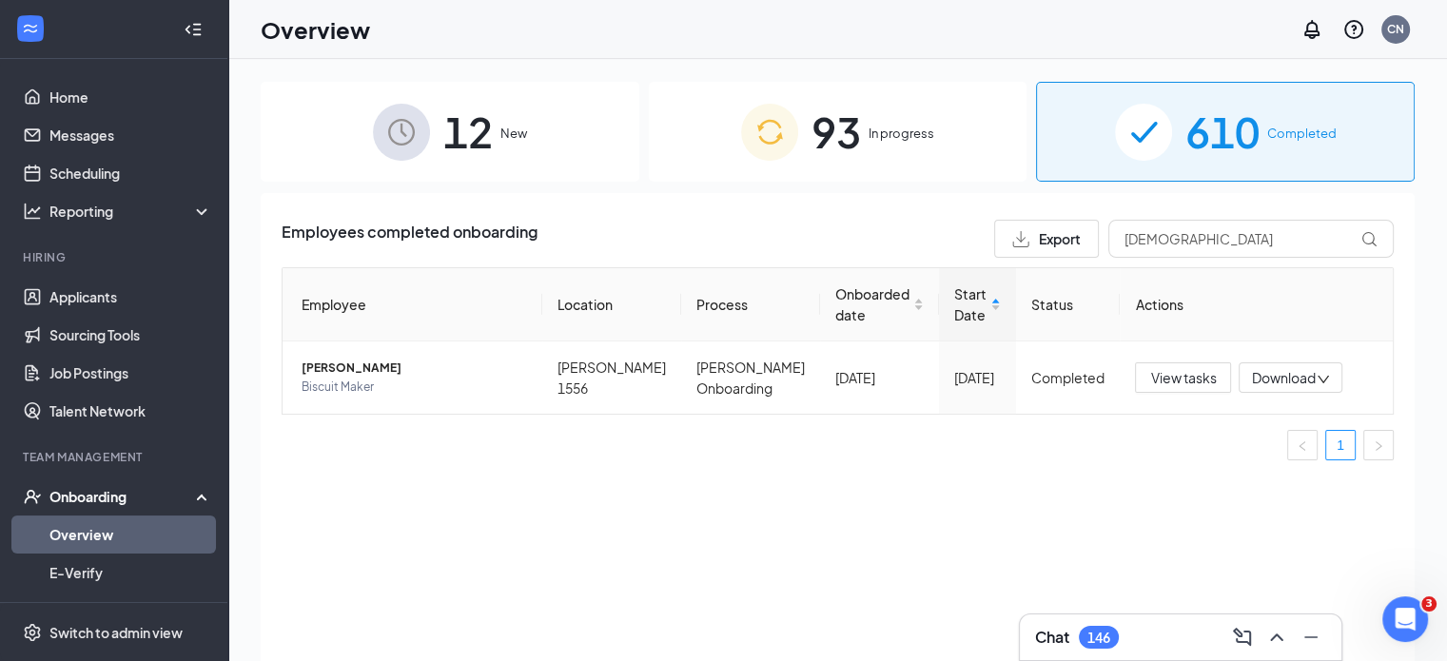
click at [792, 159] on img at bounding box center [769, 132] width 57 height 57
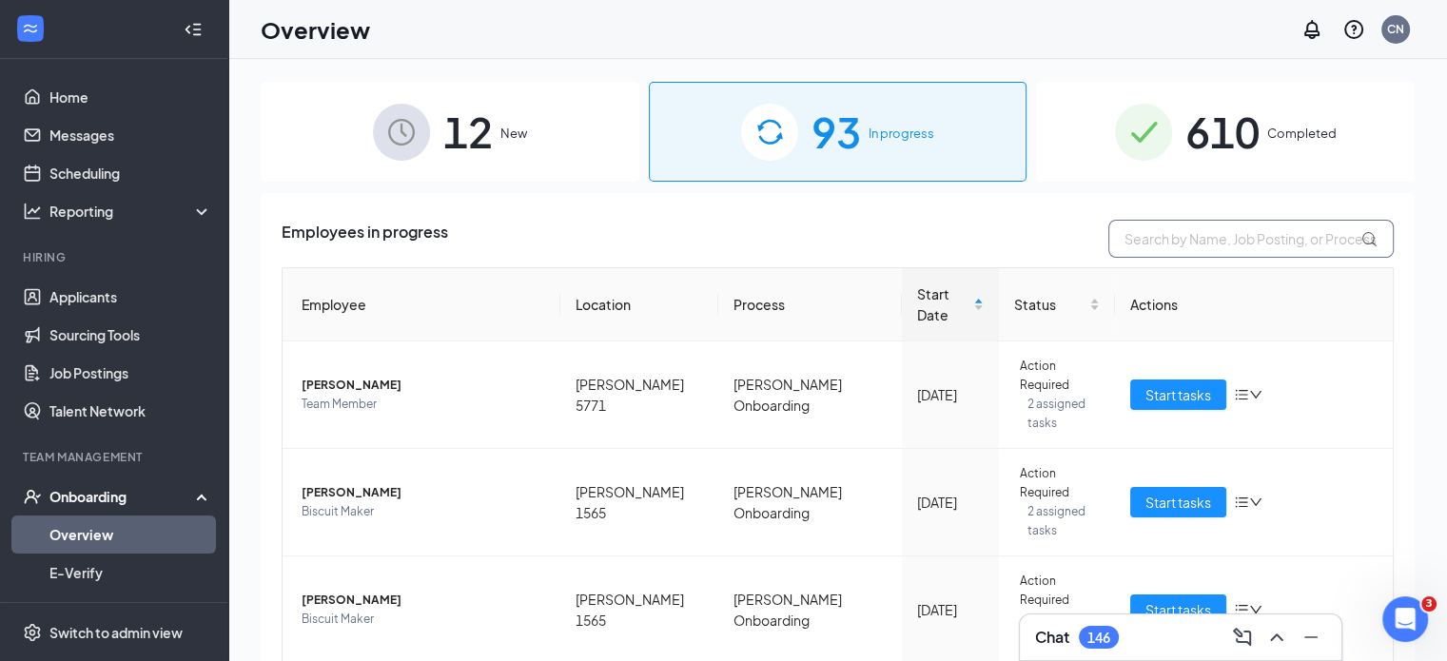
click at [1166, 243] on input "text" at bounding box center [1251, 239] width 285 height 38
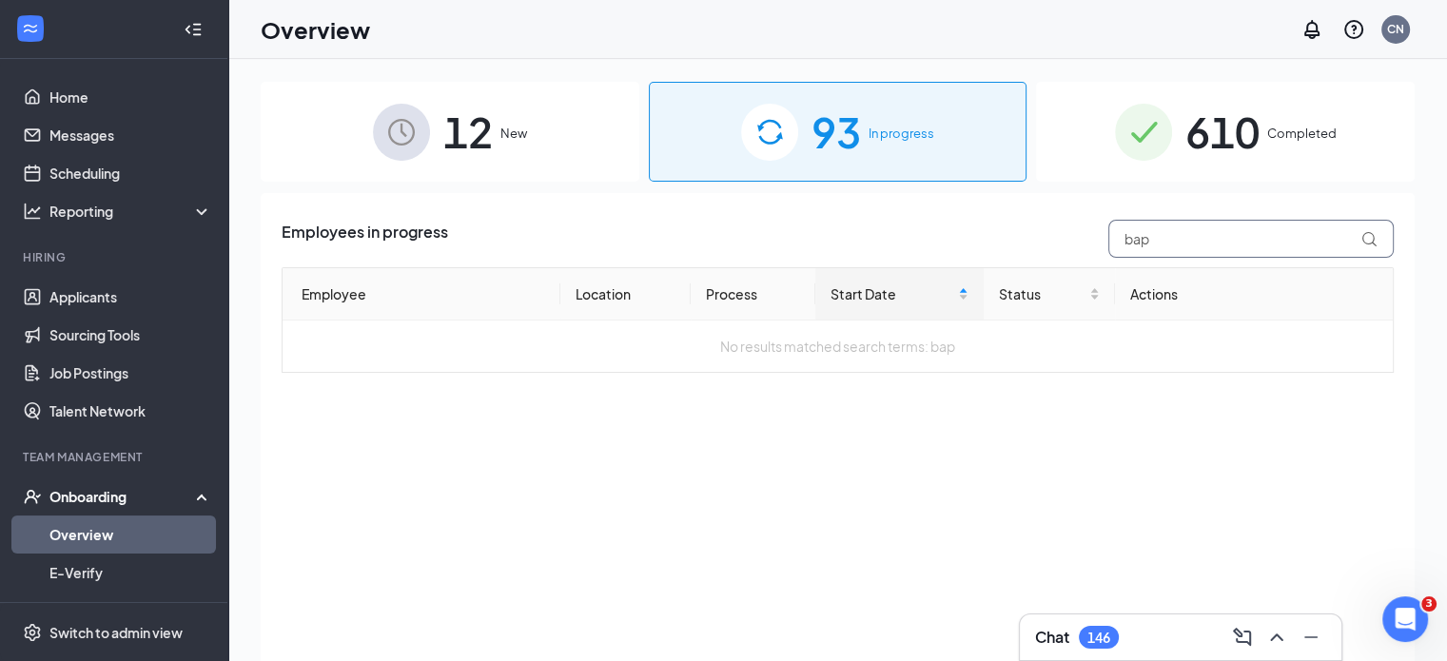
drag, startPoint x: 1165, startPoint y: 240, endPoint x: 1071, endPoint y: 240, distance: 94.2
click at [1071, 240] on div "Employees in progress bap" at bounding box center [838, 239] width 1112 height 38
type input "[PERSON_NAME]"
click at [1226, 144] on span "610" at bounding box center [1223, 132] width 74 height 66
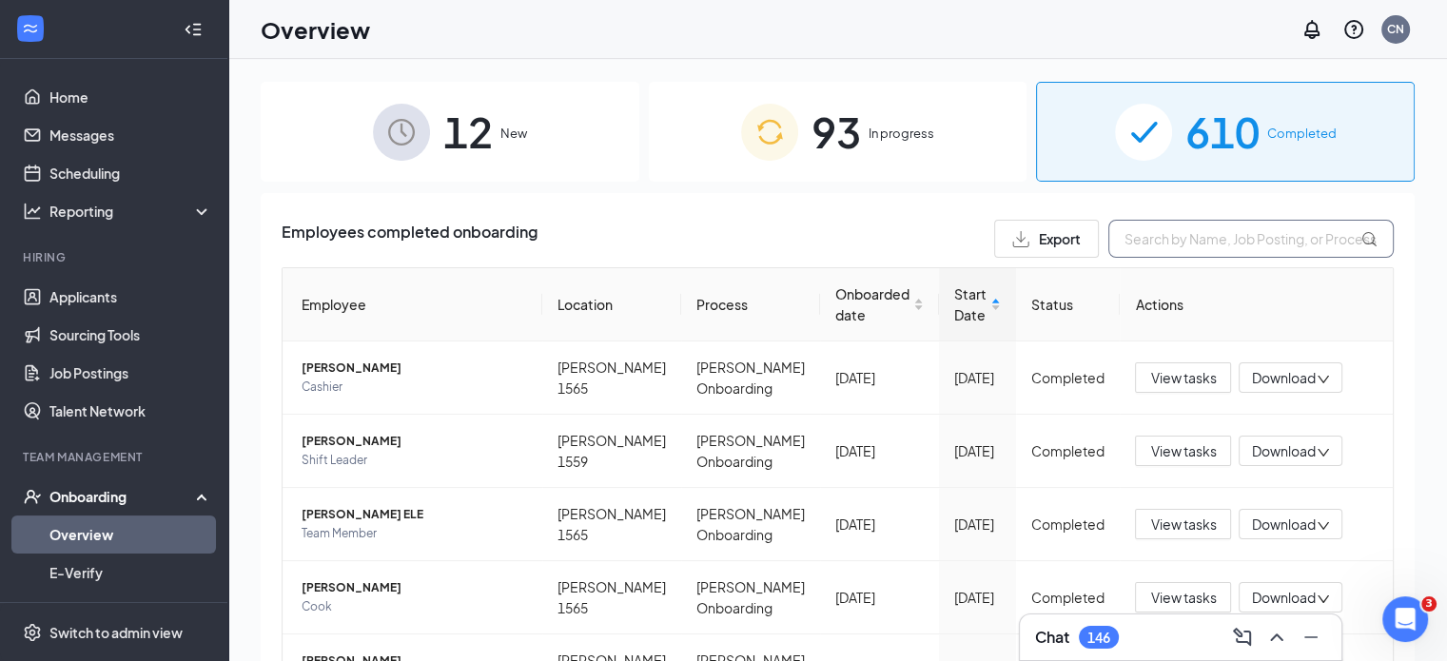
click at [1207, 230] on input "text" at bounding box center [1251, 239] width 285 height 38
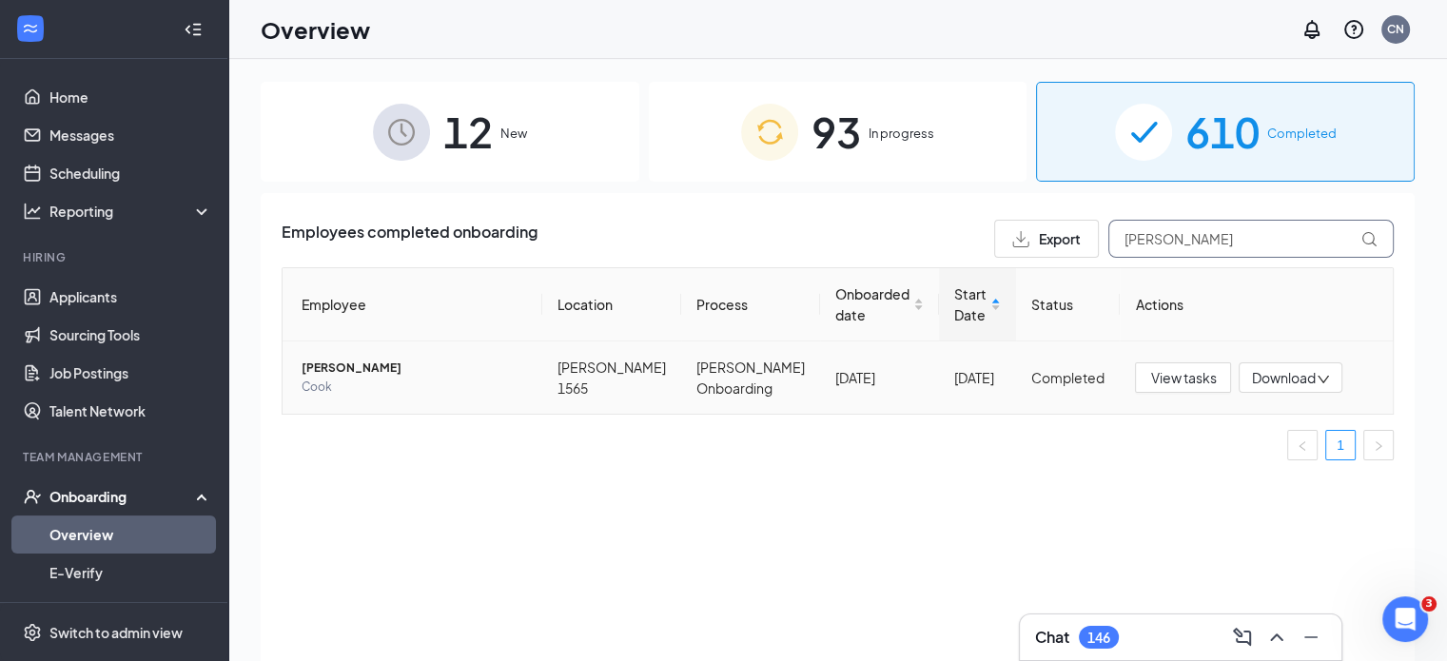
type input "[PERSON_NAME]"
click at [346, 362] on span "[PERSON_NAME]" at bounding box center [415, 368] width 226 height 19
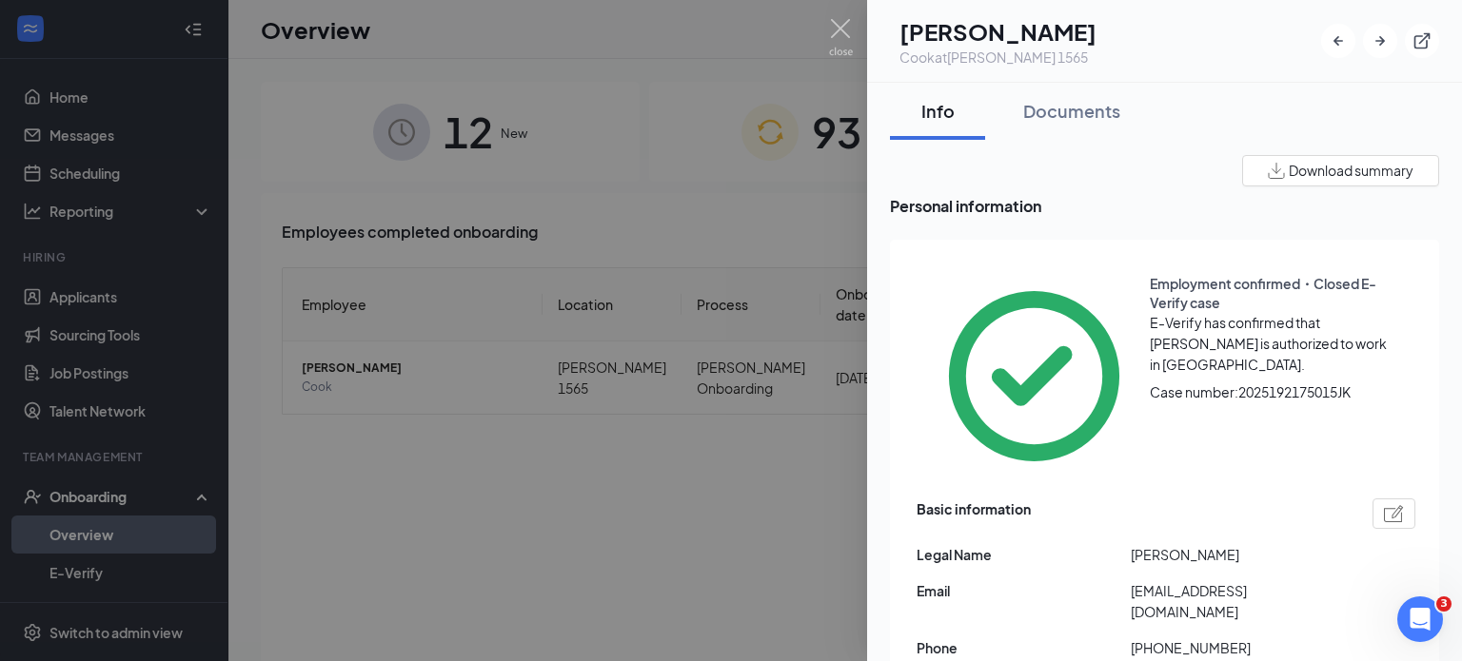
click at [811, 117] on div at bounding box center [731, 330] width 1462 height 661
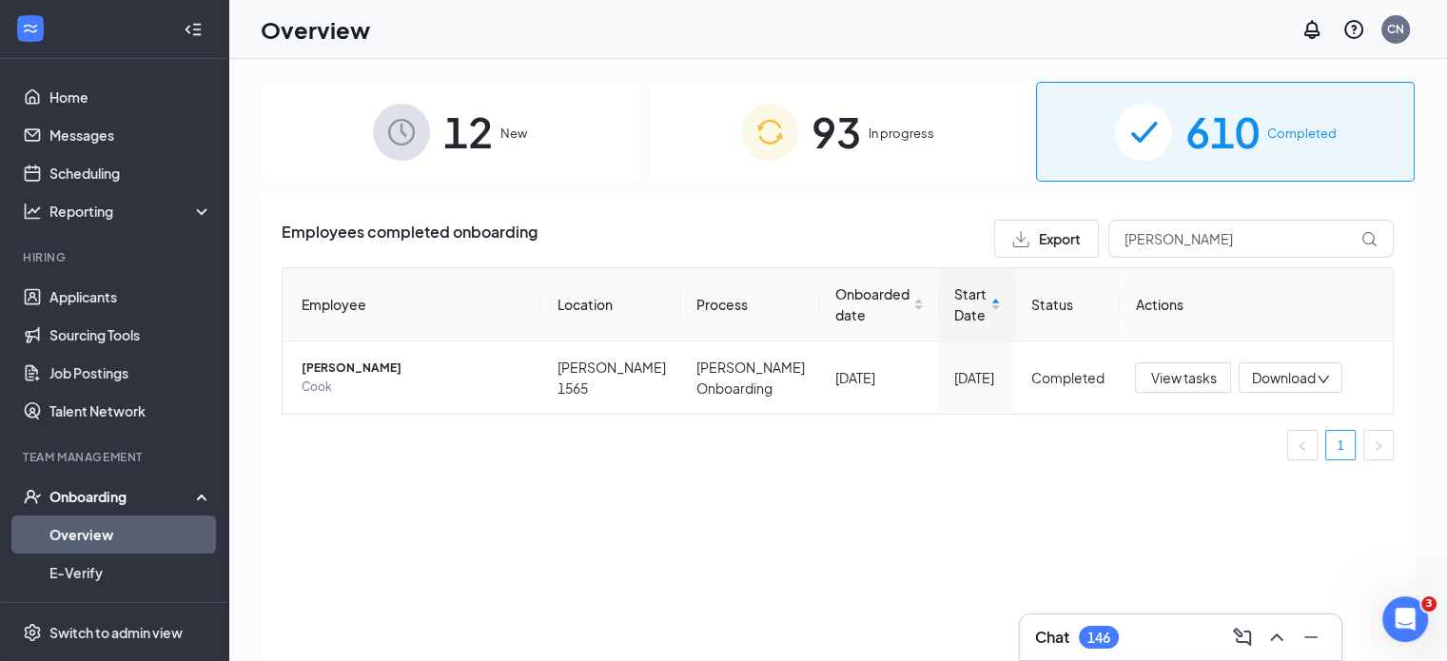
click at [856, 156] on span "93" at bounding box center [836, 132] width 49 height 66
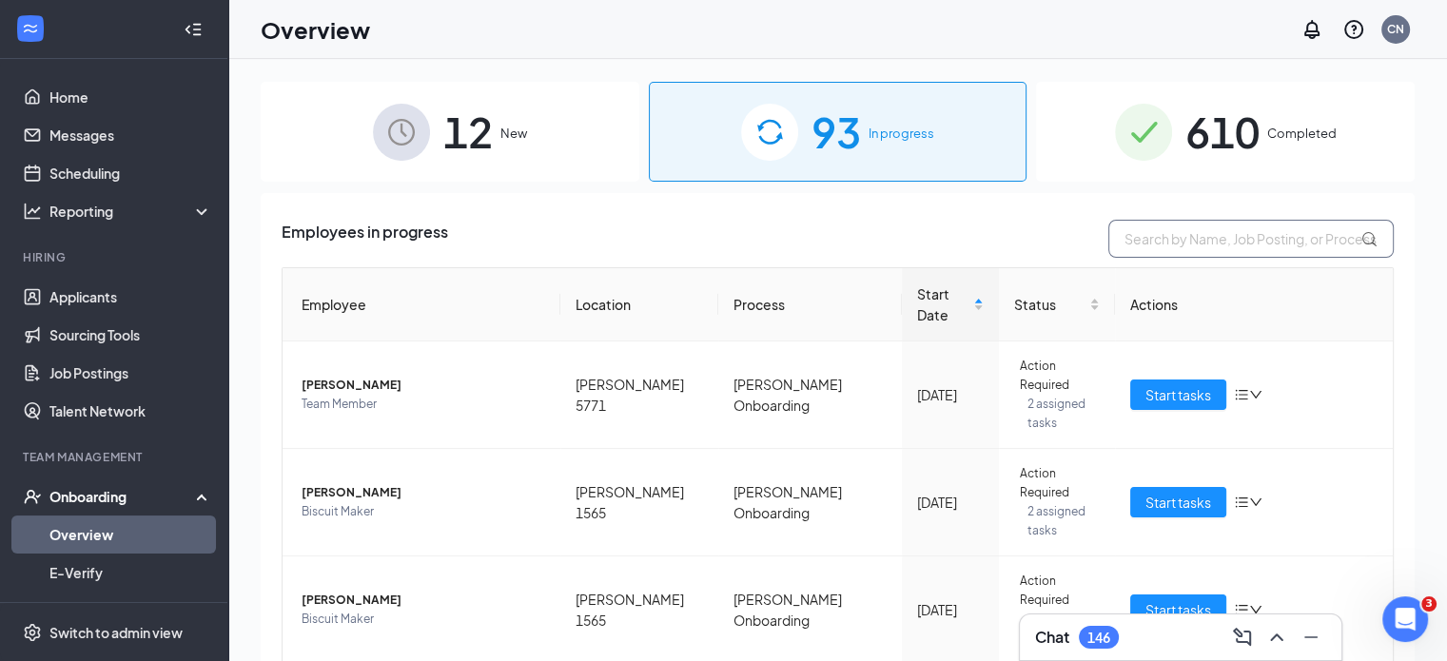
click at [1159, 254] on input "text" at bounding box center [1251, 239] width 285 height 38
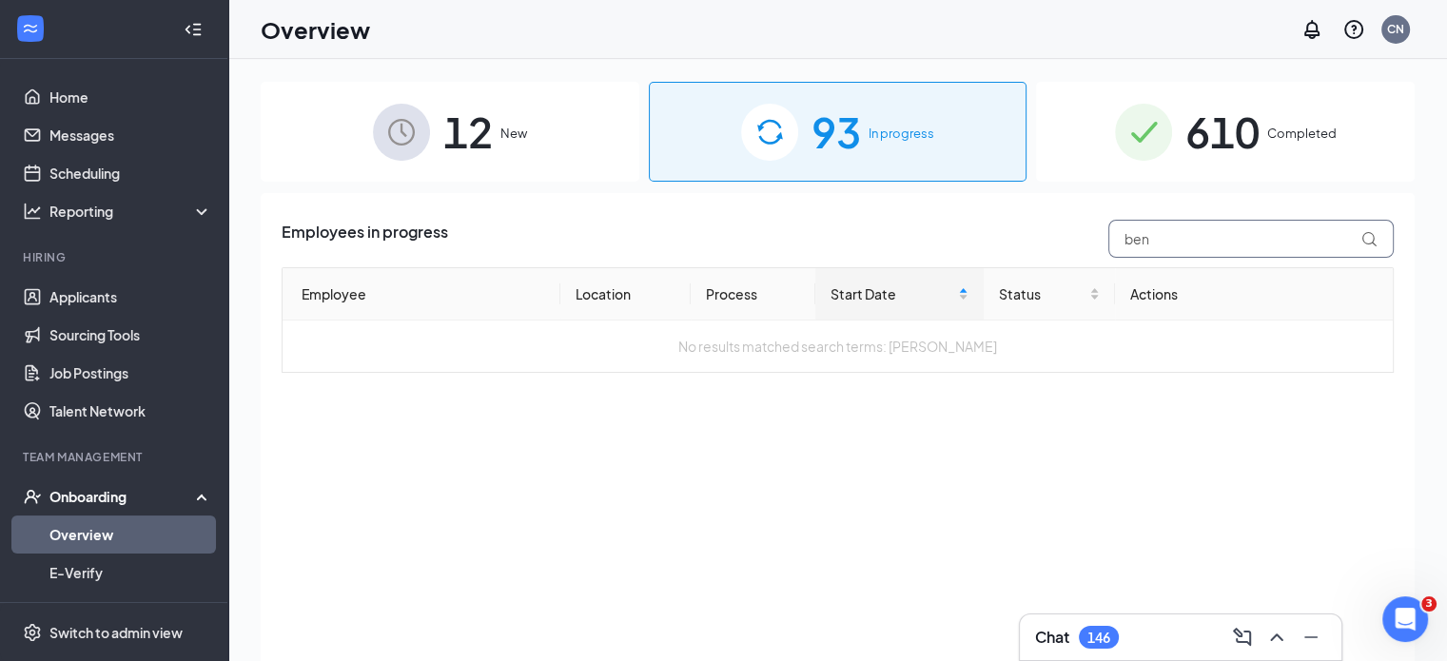
type input "ben"
click at [1188, 141] on span "610" at bounding box center [1223, 132] width 74 height 66
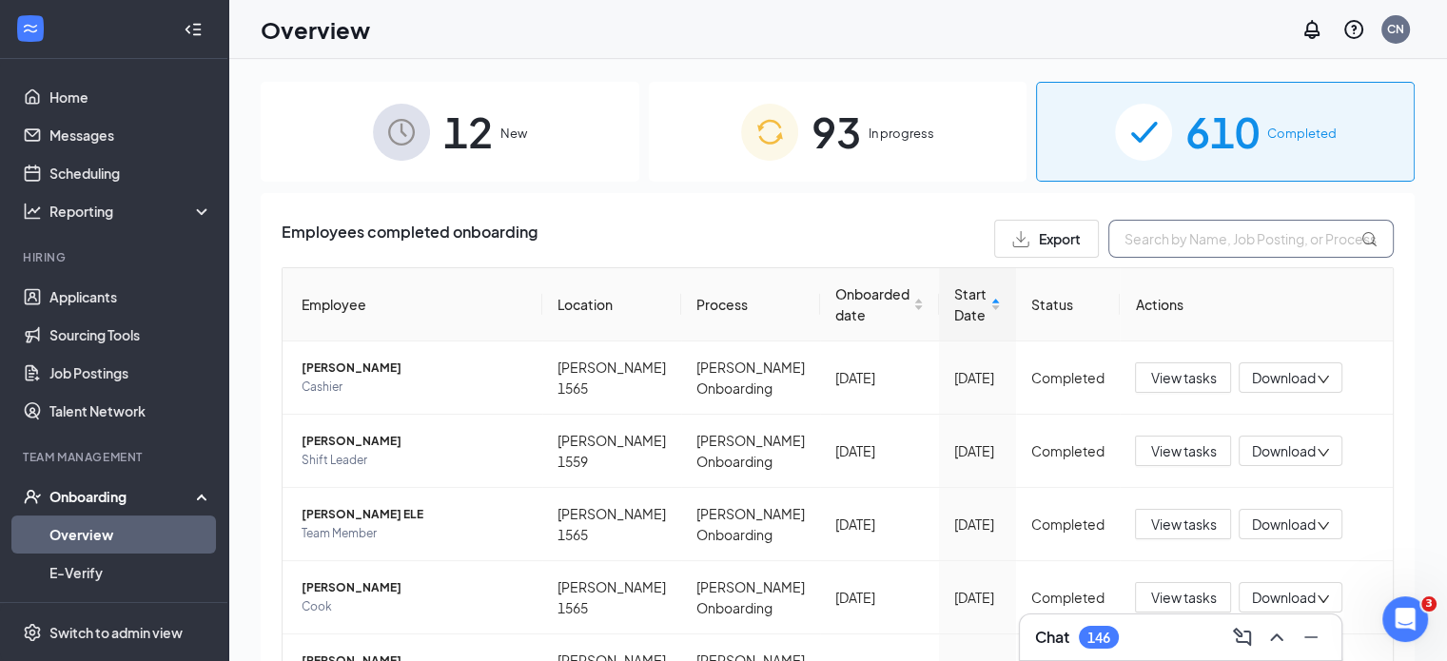
click at [1181, 249] on input "text" at bounding box center [1251, 239] width 285 height 38
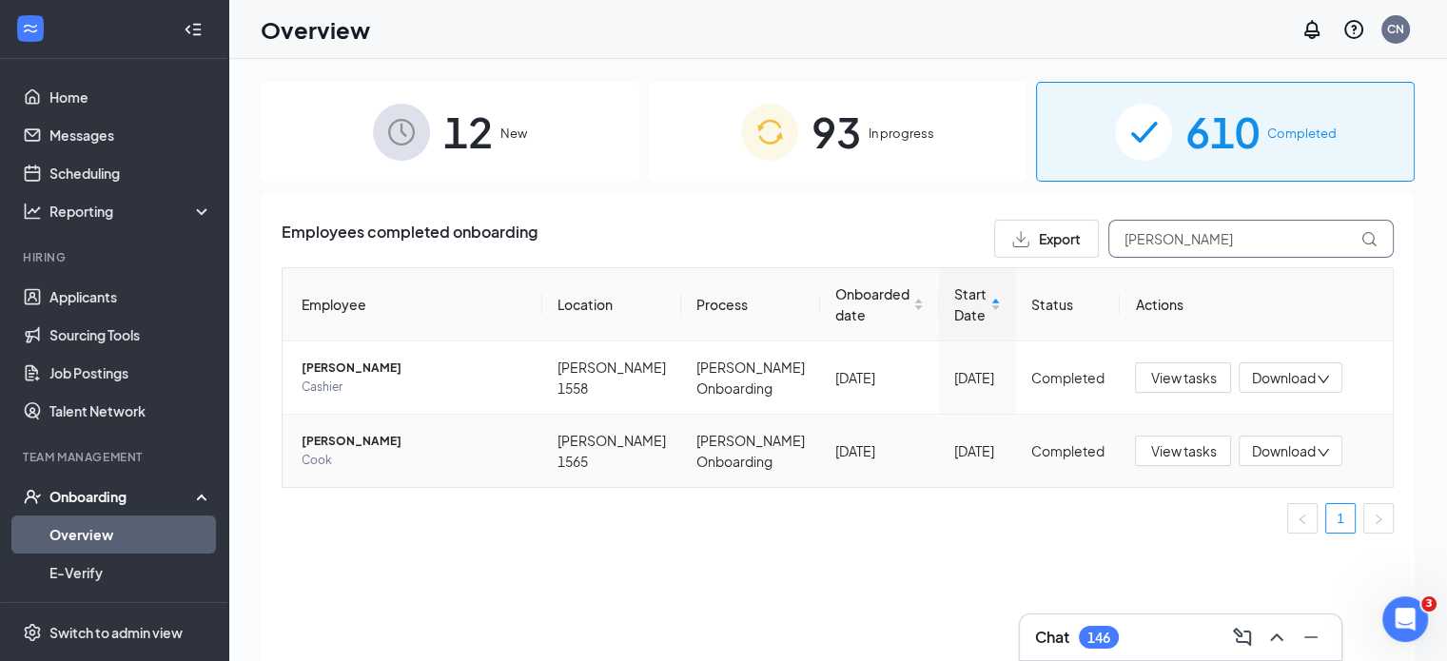
type input "[PERSON_NAME]"
click at [641, 445] on td "[PERSON_NAME] 1565" at bounding box center [611, 451] width 139 height 72
click at [643, 447] on td "[PERSON_NAME] 1565" at bounding box center [611, 451] width 139 height 72
click at [1185, 458] on span "View tasks" at bounding box center [1183, 451] width 66 height 21
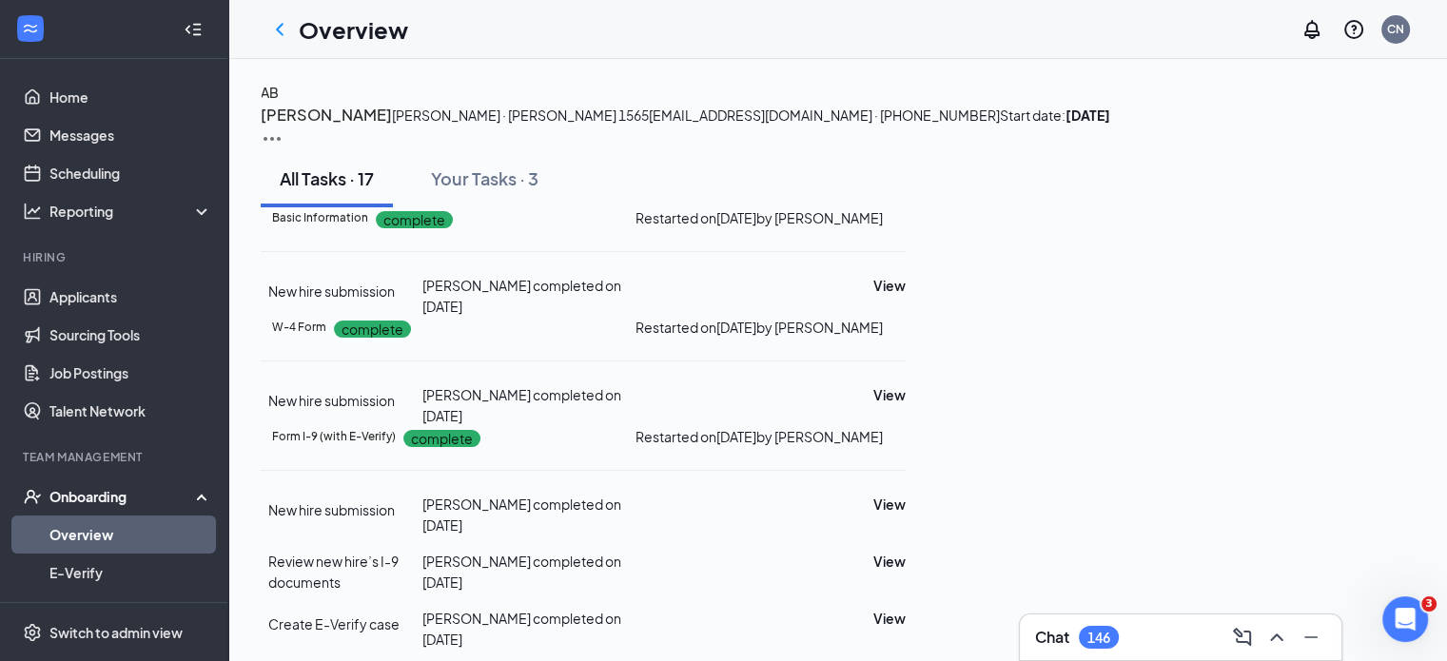
click at [284, 128] on img at bounding box center [272, 139] width 23 height 23
click at [1368, 155] on span "View details" at bounding box center [1364, 157] width 74 height 21
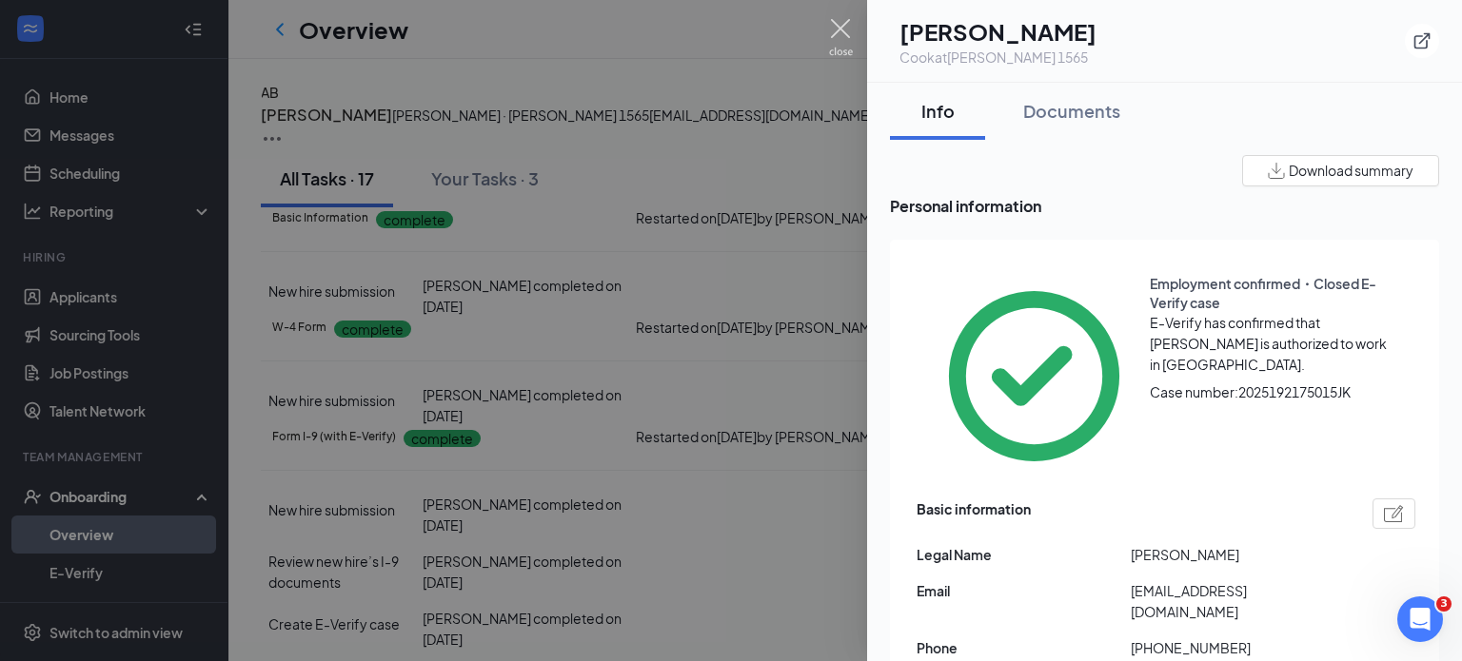
click at [841, 19] on img at bounding box center [841, 37] width 24 height 37
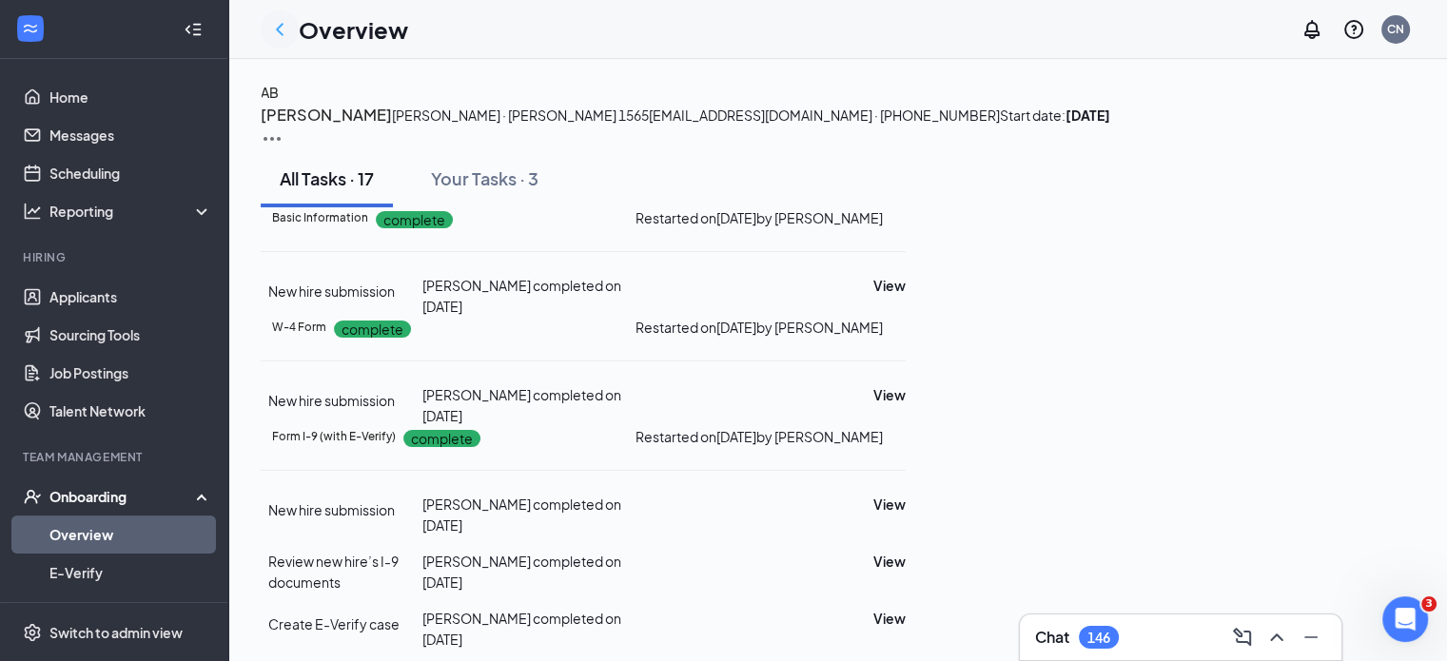
click at [277, 18] on icon "ChevronLeft" at bounding box center [279, 29] width 23 height 23
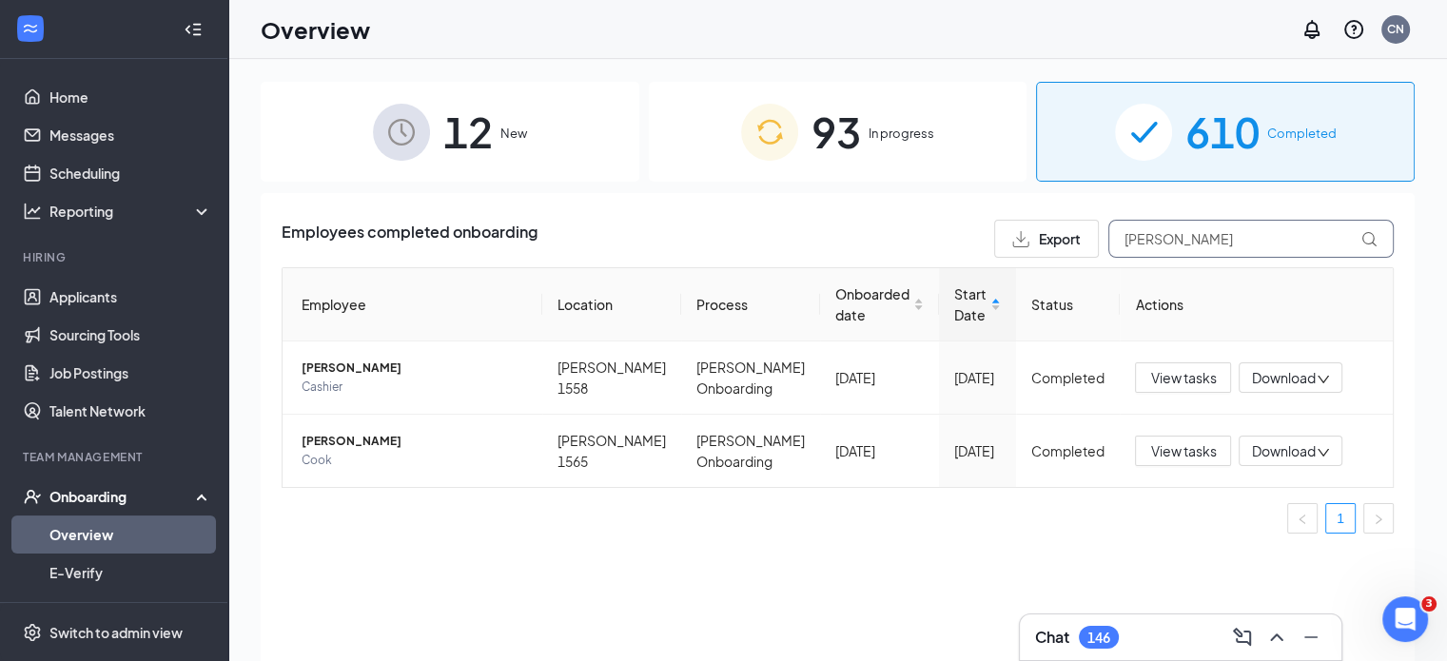
drag, startPoint x: 1165, startPoint y: 243, endPoint x: 1045, endPoint y: 267, distance: 122.4
click at [1045, 267] on div "Employees completed onboarding Export [PERSON_NAME] Employee Location Process O…" at bounding box center [838, 384] width 1112 height 329
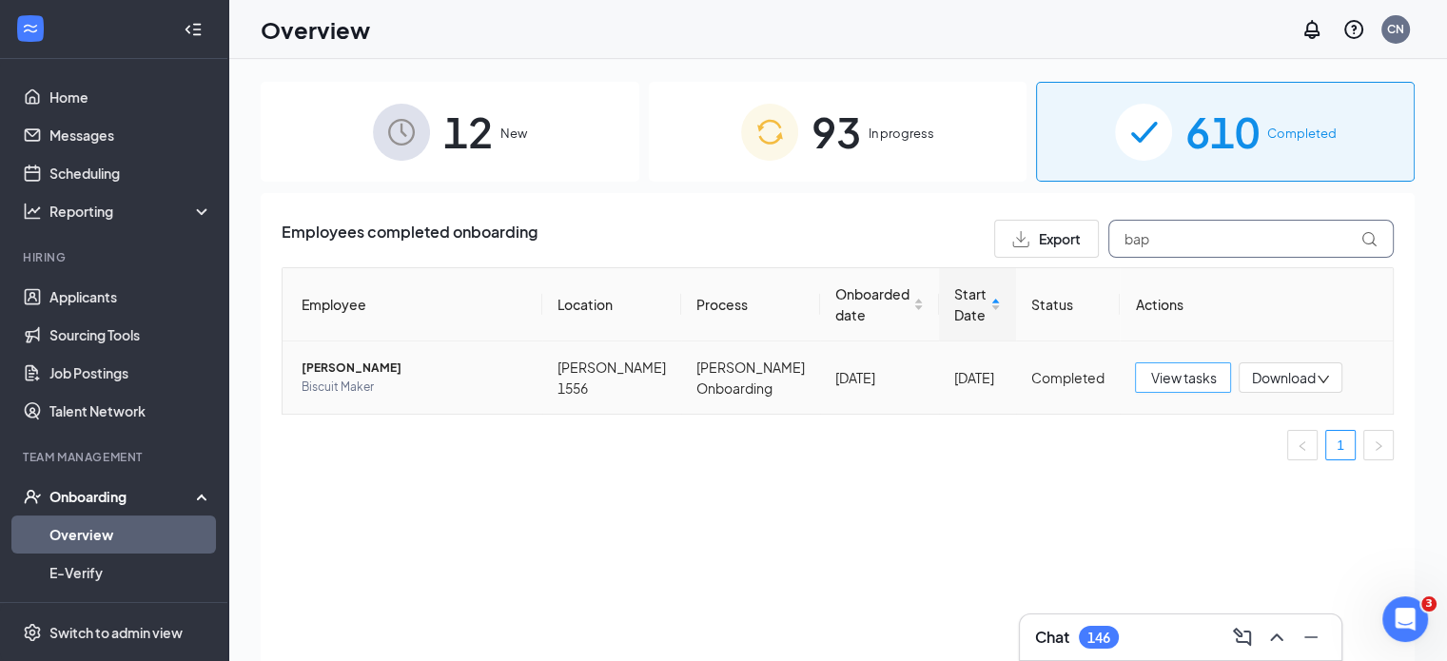
type input "bap"
click at [1190, 381] on span "View tasks" at bounding box center [1183, 377] width 66 height 21
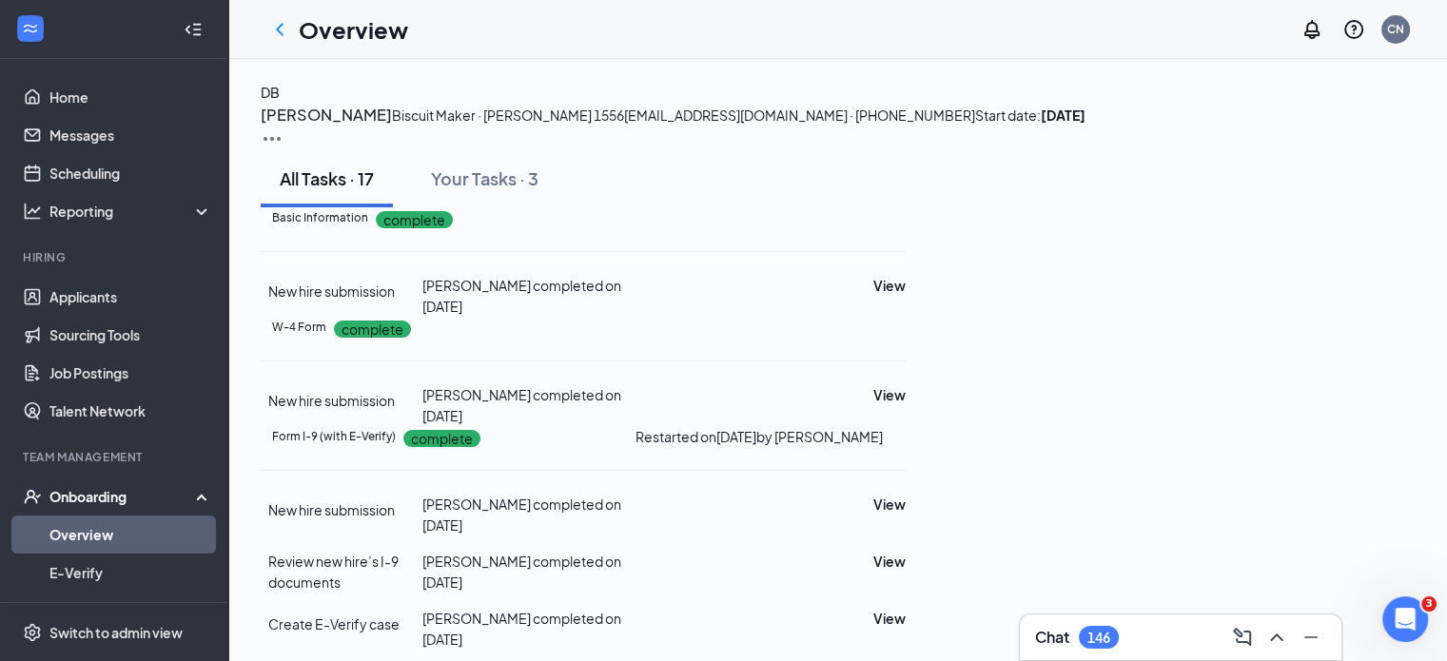
click at [284, 129] on img at bounding box center [272, 139] width 23 height 23
click at [1364, 167] on span "View details" at bounding box center [1364, 157] width 74 height 21
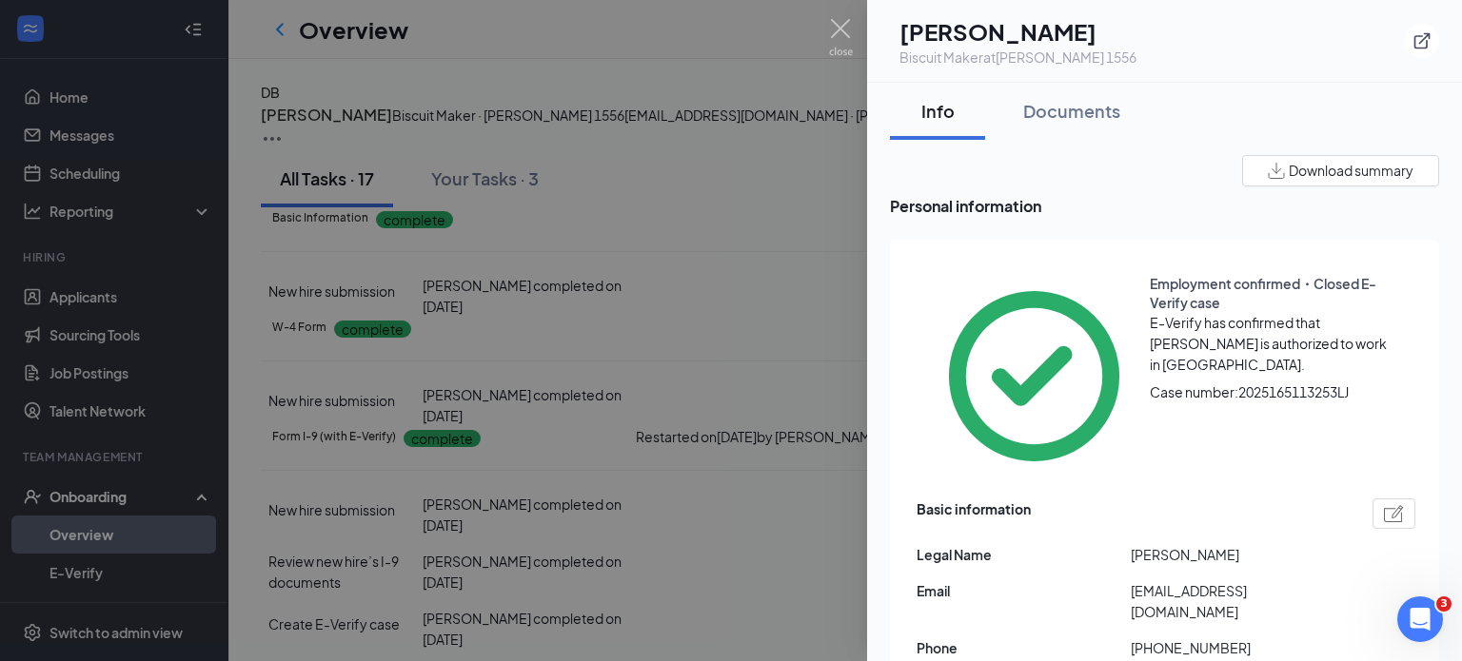
click at [756, 321] on div at bounding box center [731, 330] width 1462 height 661
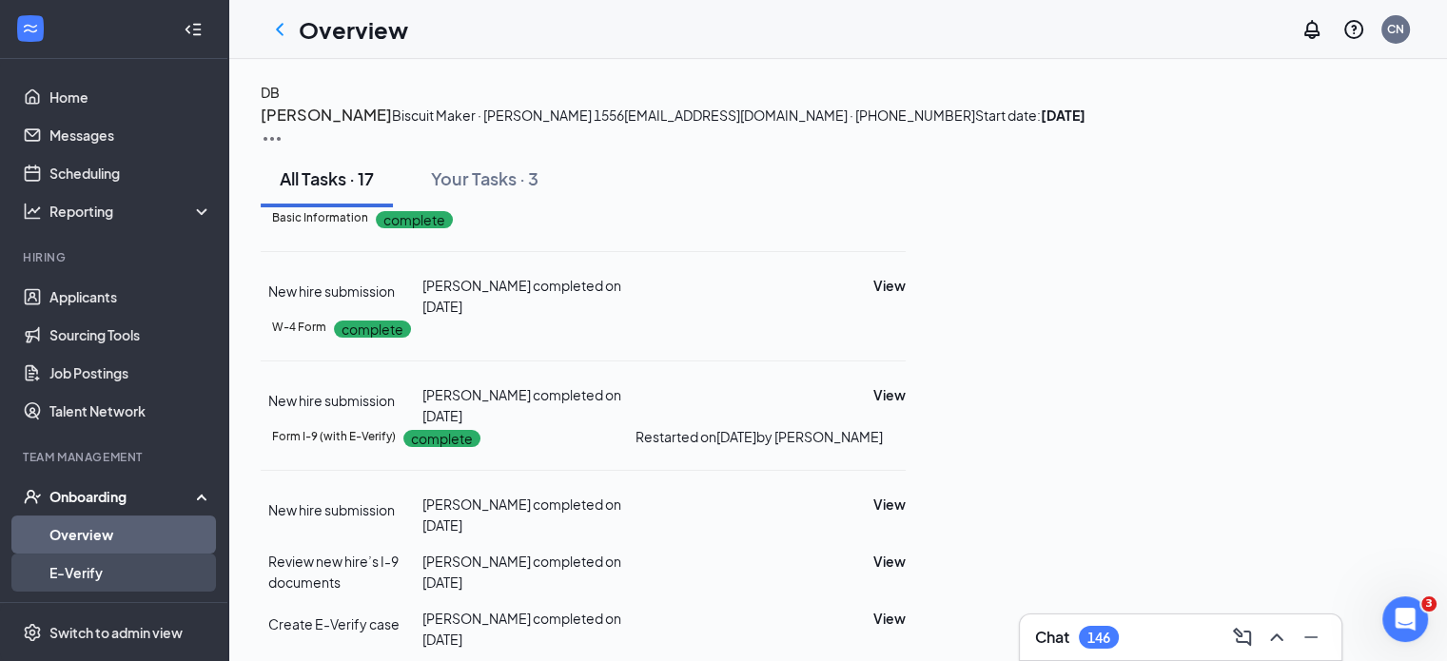
click at [85, 566] on link "E-Verify" at bounding box center [130, 573] width 163 height 38
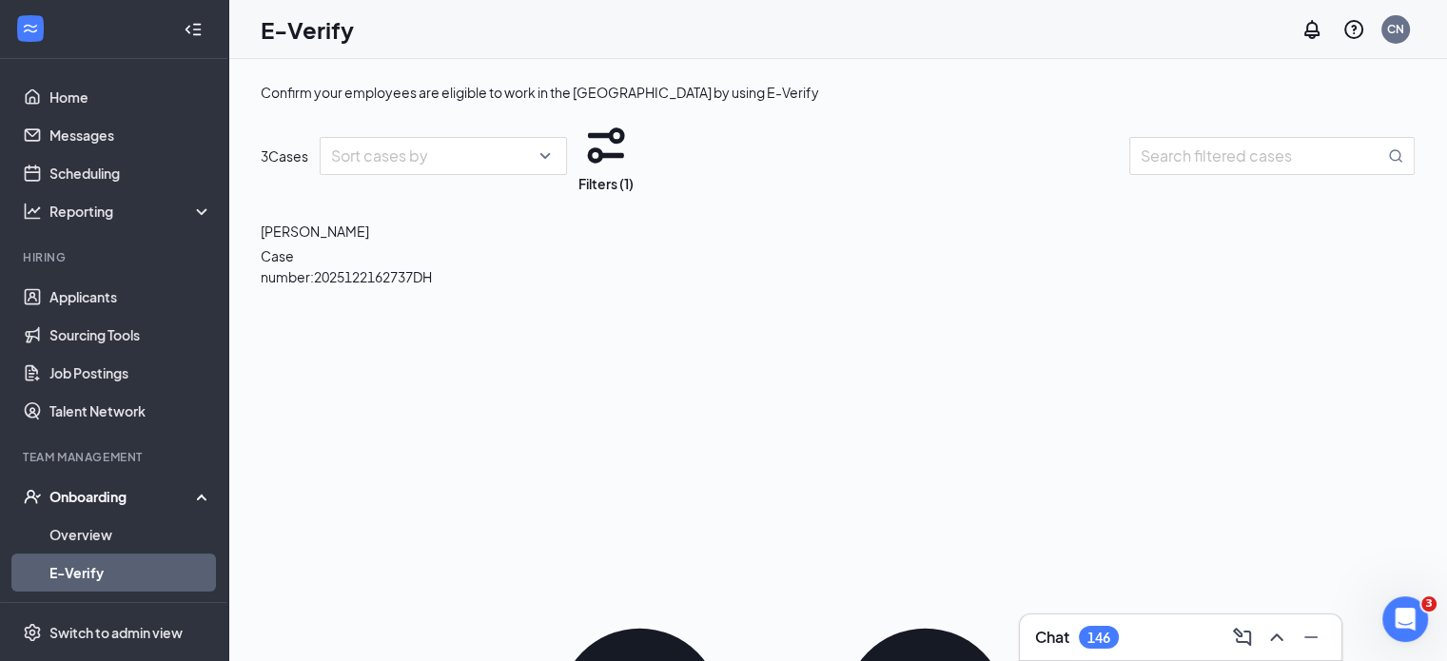
drag, startPoint x: 1416, startPoint y: 269, endPoint x: 1428, endPoint y: 323, distance: 54.7
click at [1428, 323] on div "Confirm your employees are eligible to work in the [GEOGRAPHIC_DATA] by using E…" at bounding box center [837, 403] width 1219 height 688
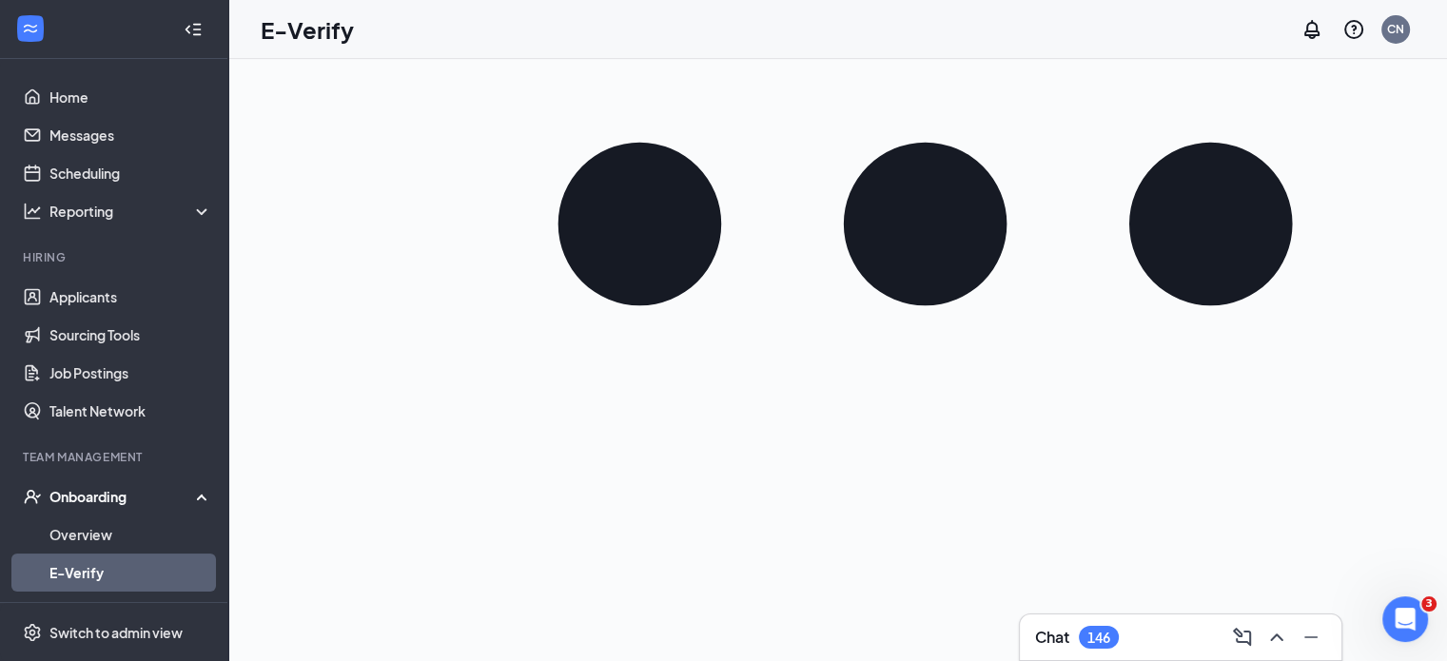
scroll to position [495, 0]
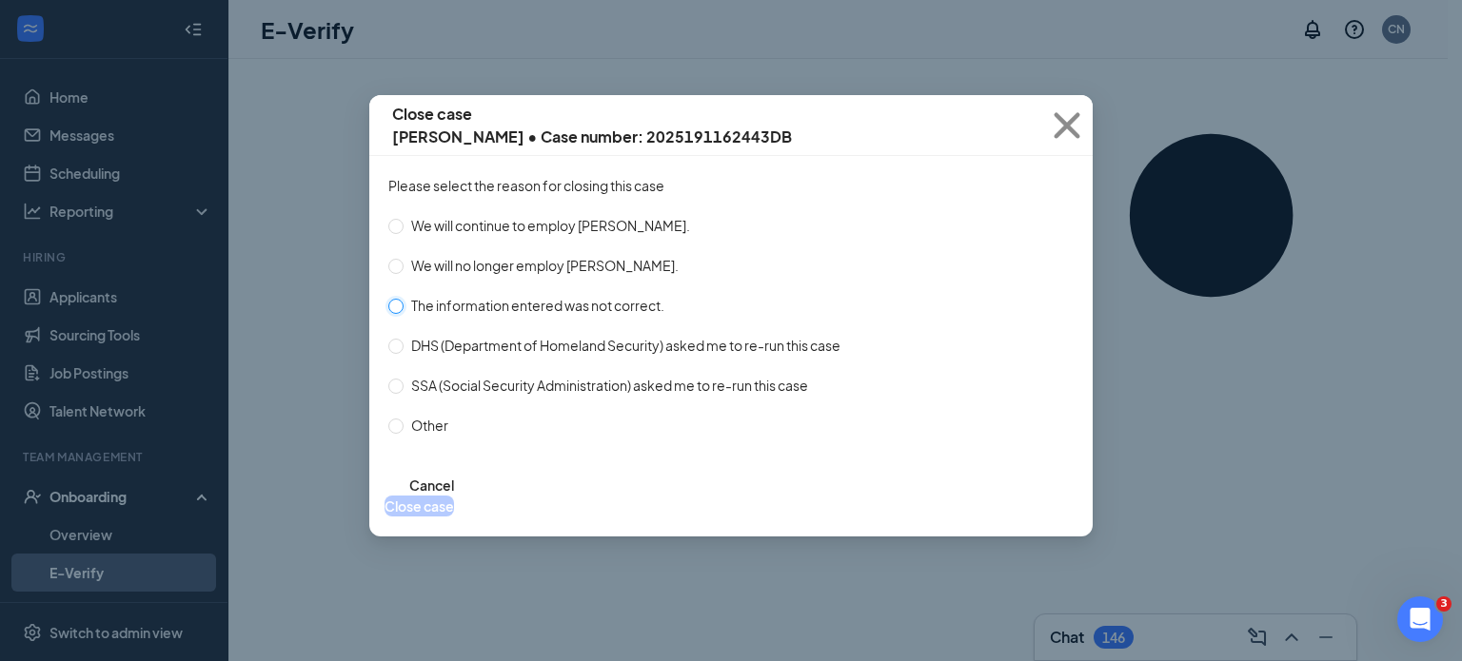
click at [395, 300] on input "The information entered was not correct." at bounding box center [395, 306] width 15 height 15
radio input "true"
click at [454, 496] on button "Close case" at bounding box center [418, 506] width 69 height 21
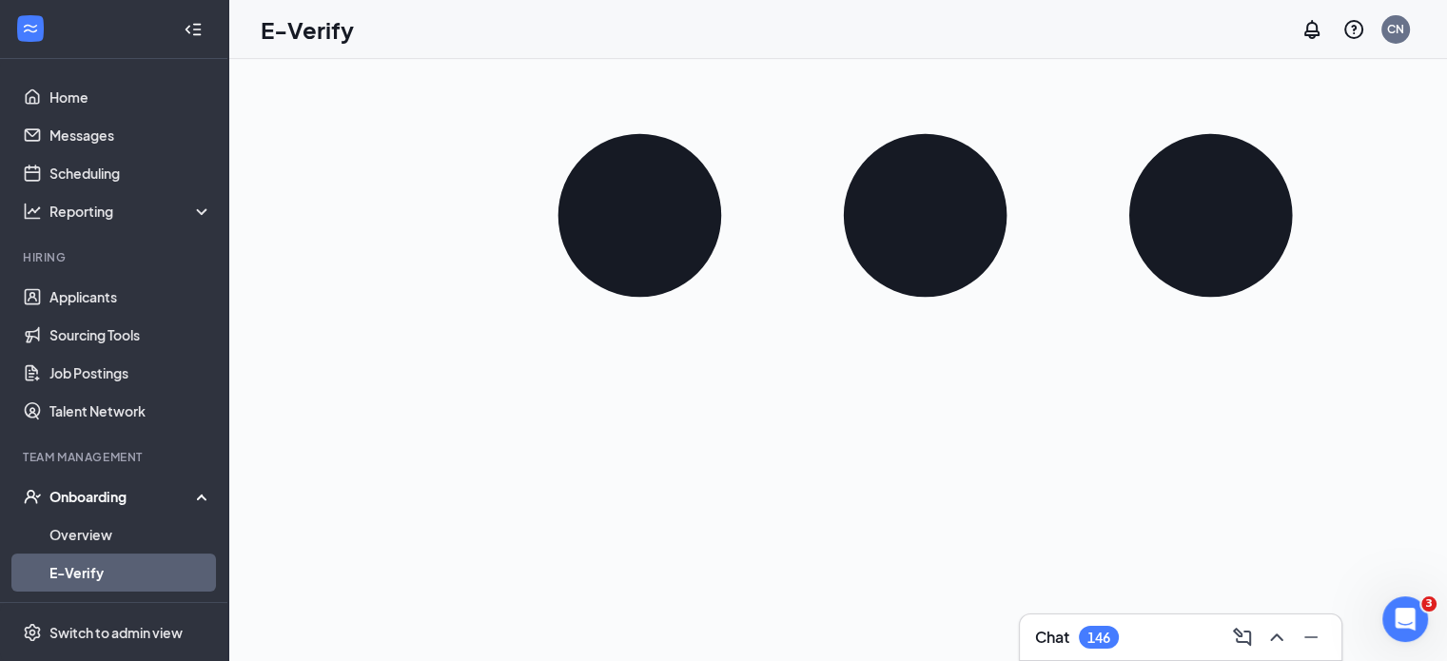
scroll to position [485, 0]
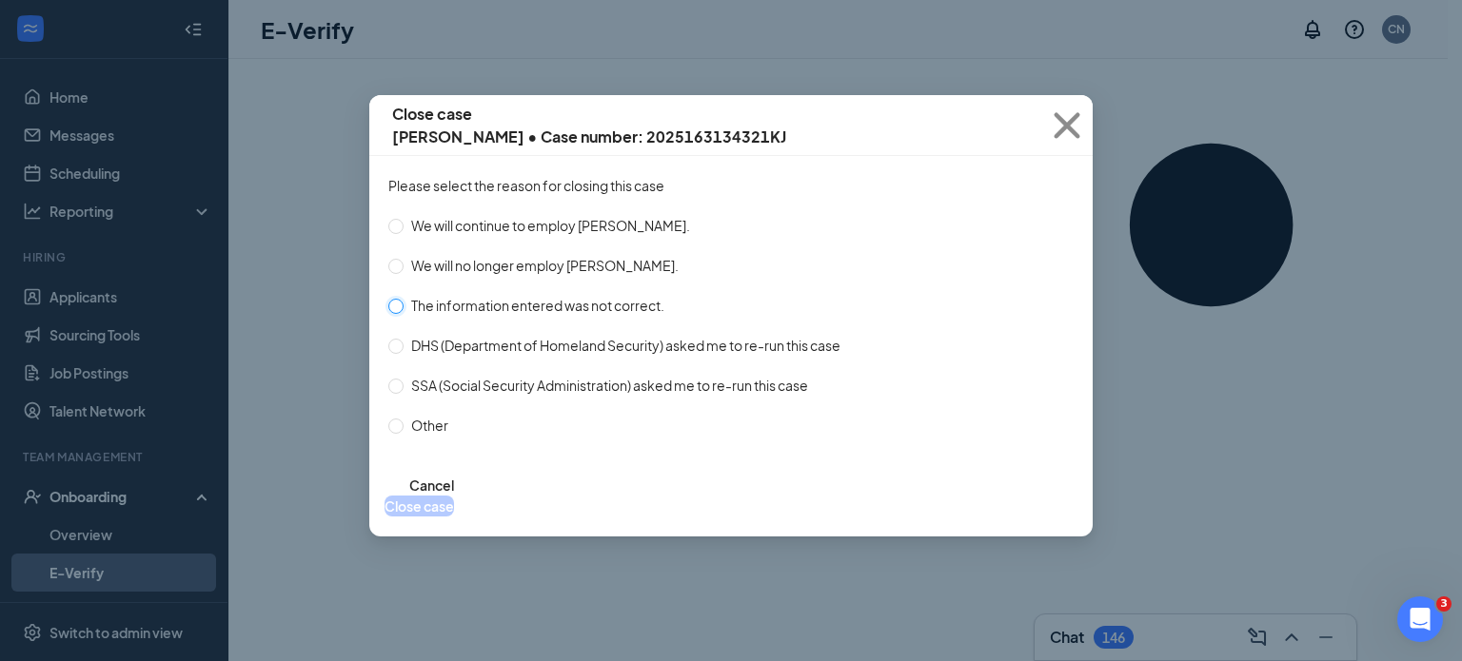
click at [402, 299] on input "The information entered was not correct." at bounding box center [395, 306] width 15 height 15
radio input "true"
click at [454, 496] on button "Close case" at bounding box center [418, 506] width 69 height 21
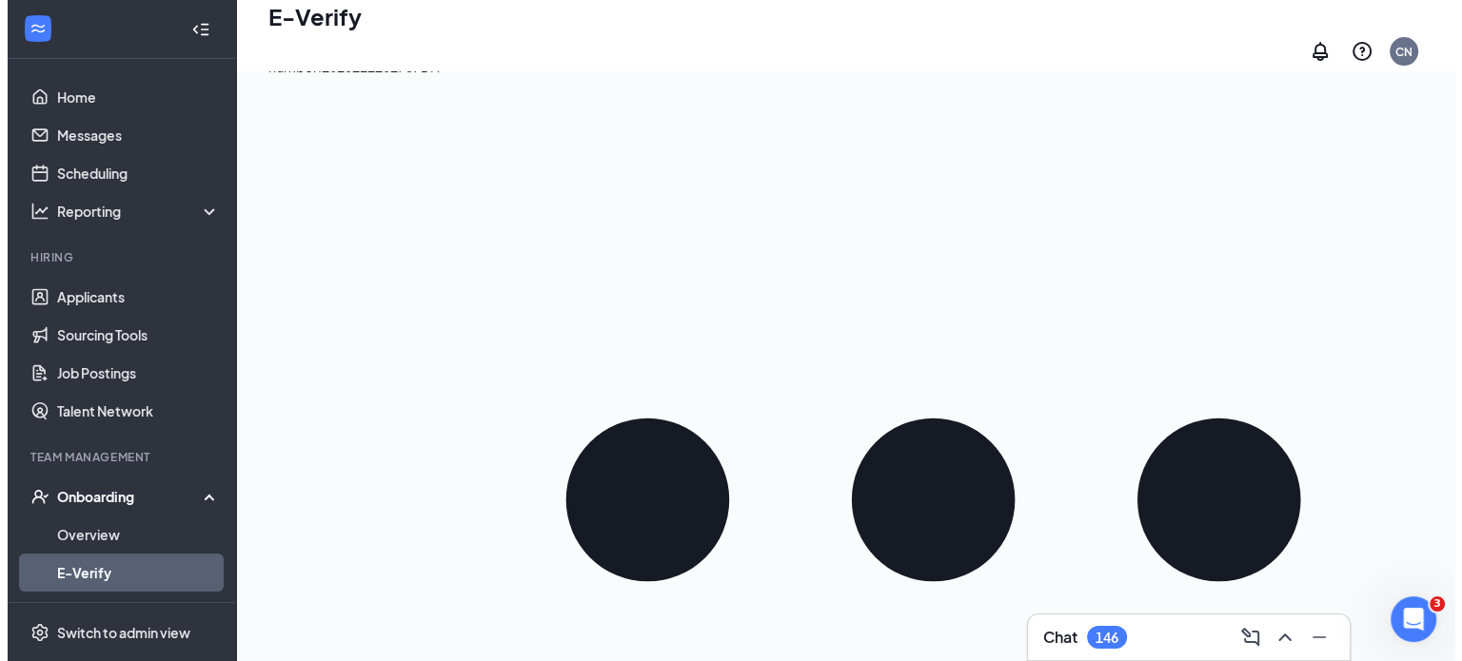
scroll to position [0, 0]
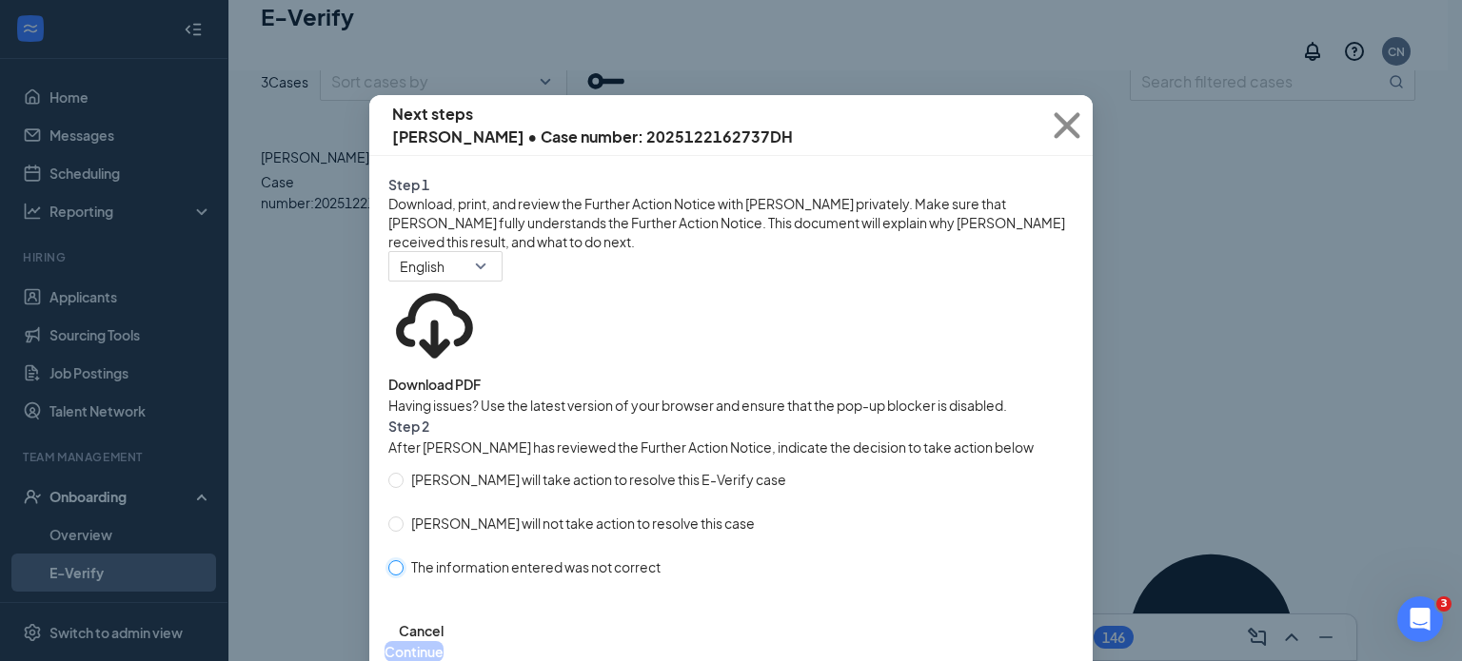
click at [392, 576] on input "The information entered was not correct" at bounding box center [395, 567] width 15 height 15
radio input "true"
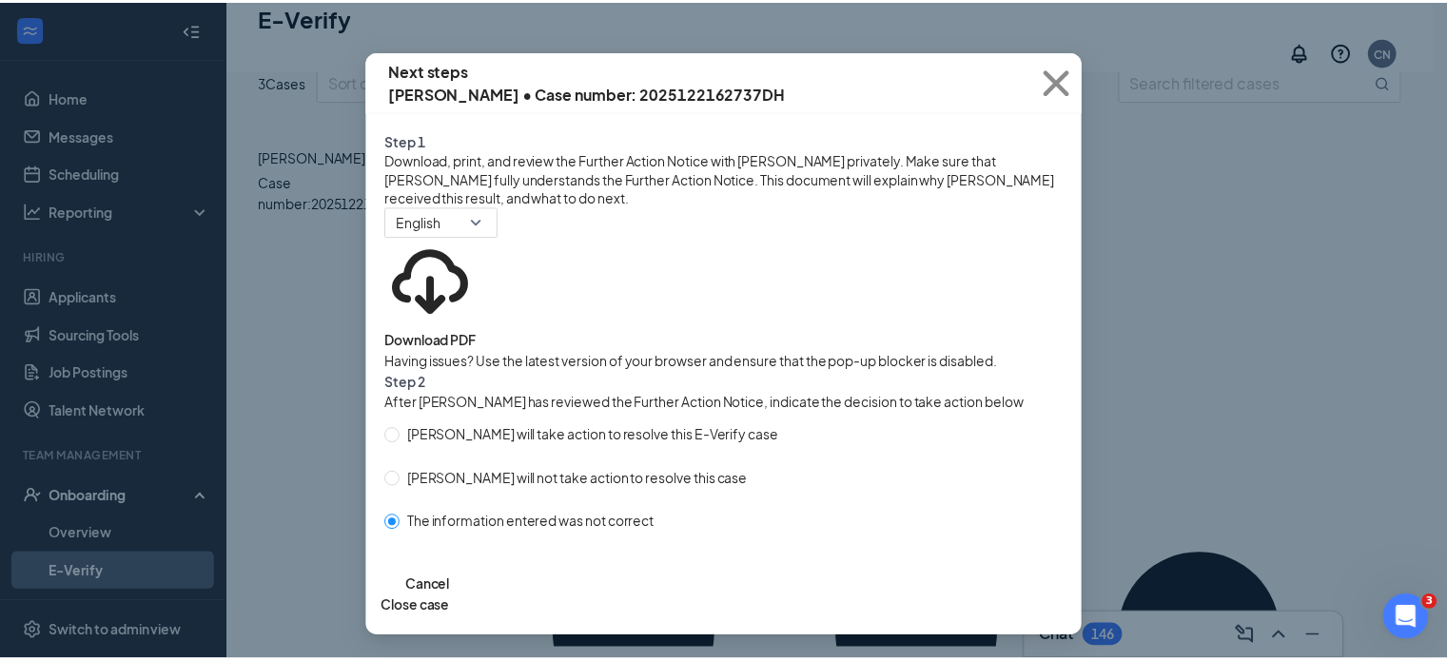
scroll to position [140, 0]
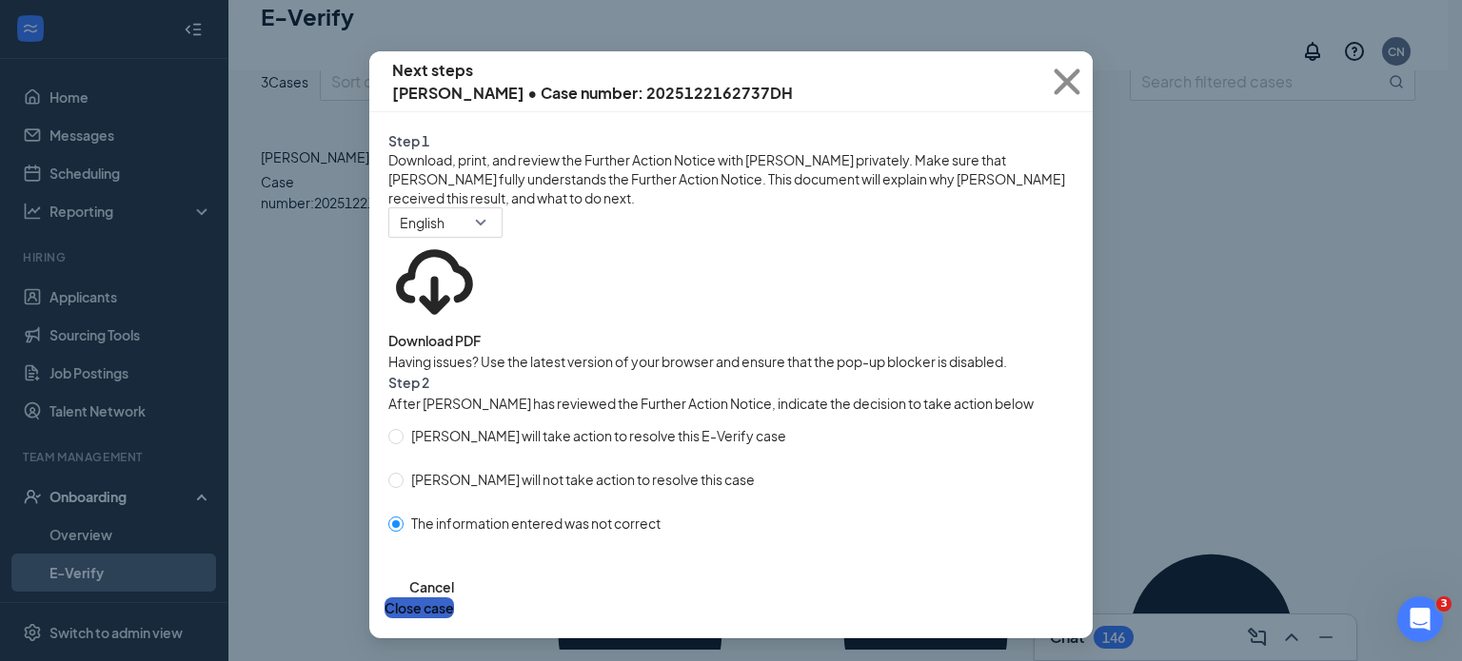
click at [454, 598] on button "Close case" at bounding box center [418, 608] width 69 height 21
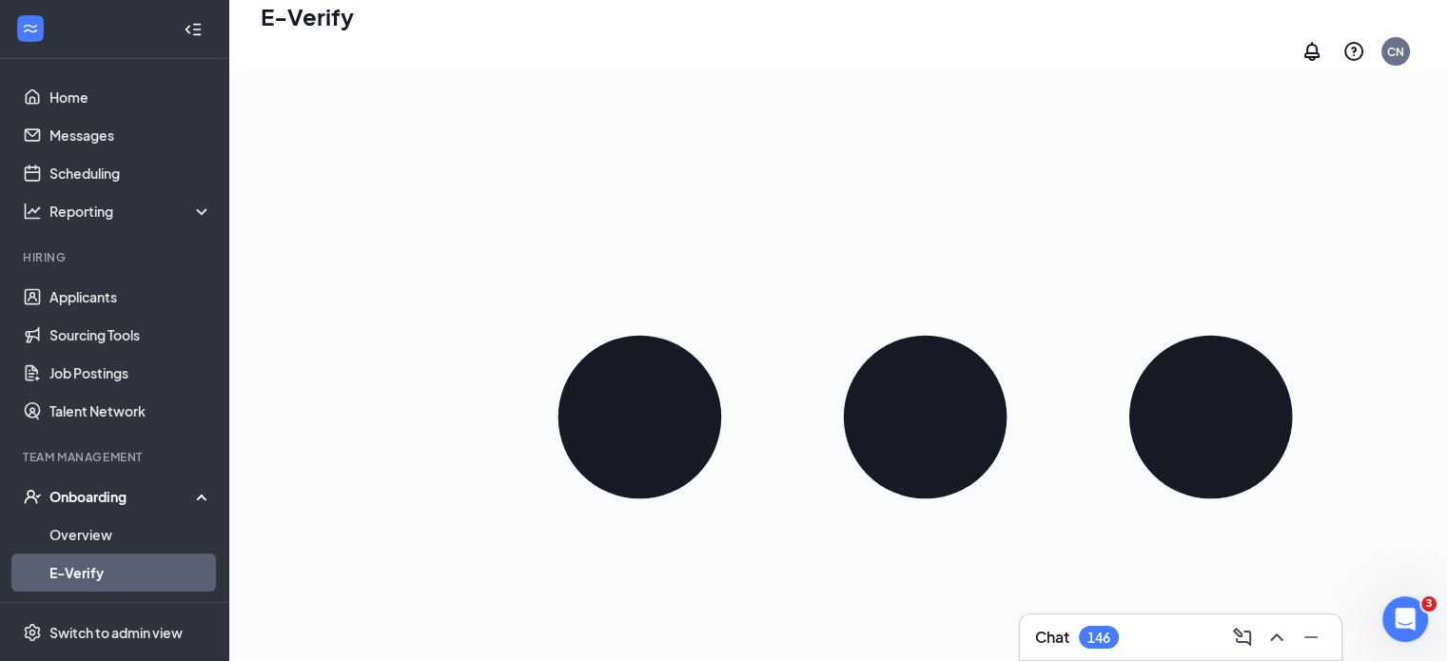
scroll to position [0, 0]
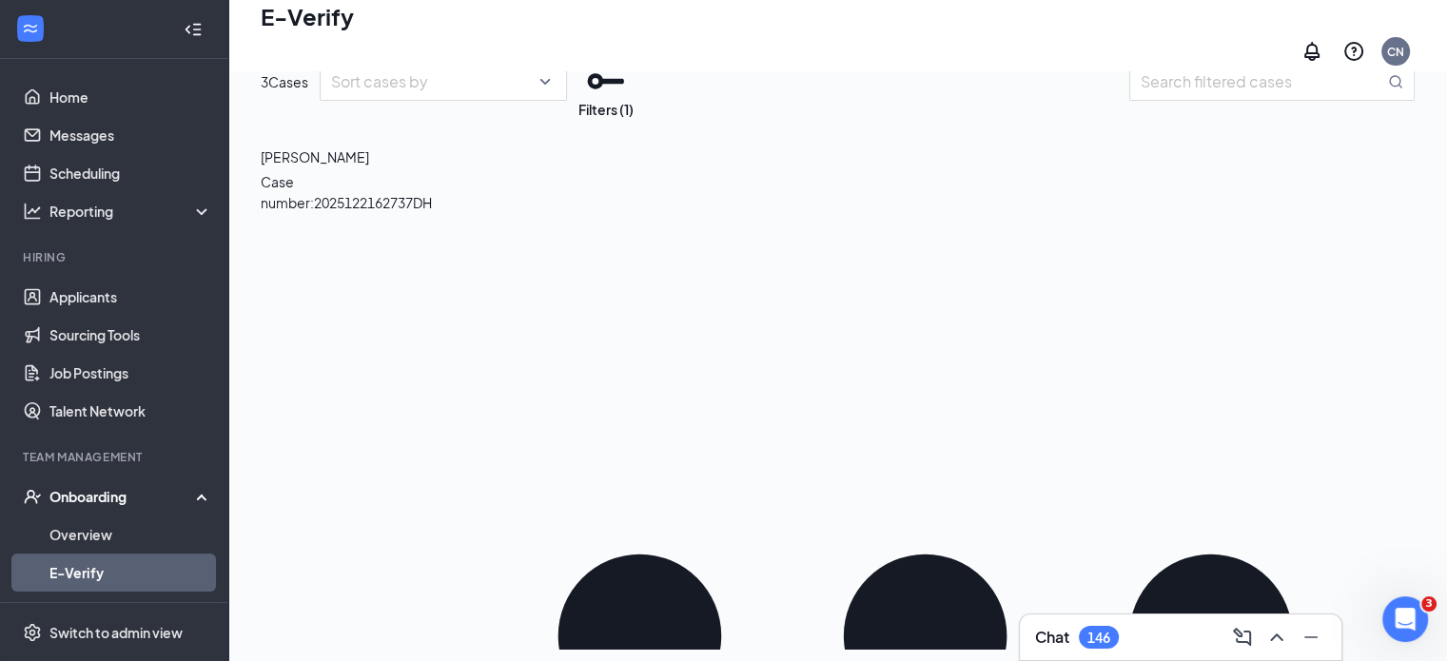
drag, startPoint x: 1414, startPoint y: 304, endPoint x: 1453, endPoint y: 260, distance: 58.6
click at [1447, 260] on html "Home Messages Scheduling Reporting Hiring Applicants Sourcing Tools Job Posting…" at bounding box center [723, 244] width 1447 height 661
click at [1425, 363] on div "Confirm your employees are eligible to work in the [GEOGRAPHIC_DATA] by using E…" at bounding box center [837, 329] width 1219 height 688
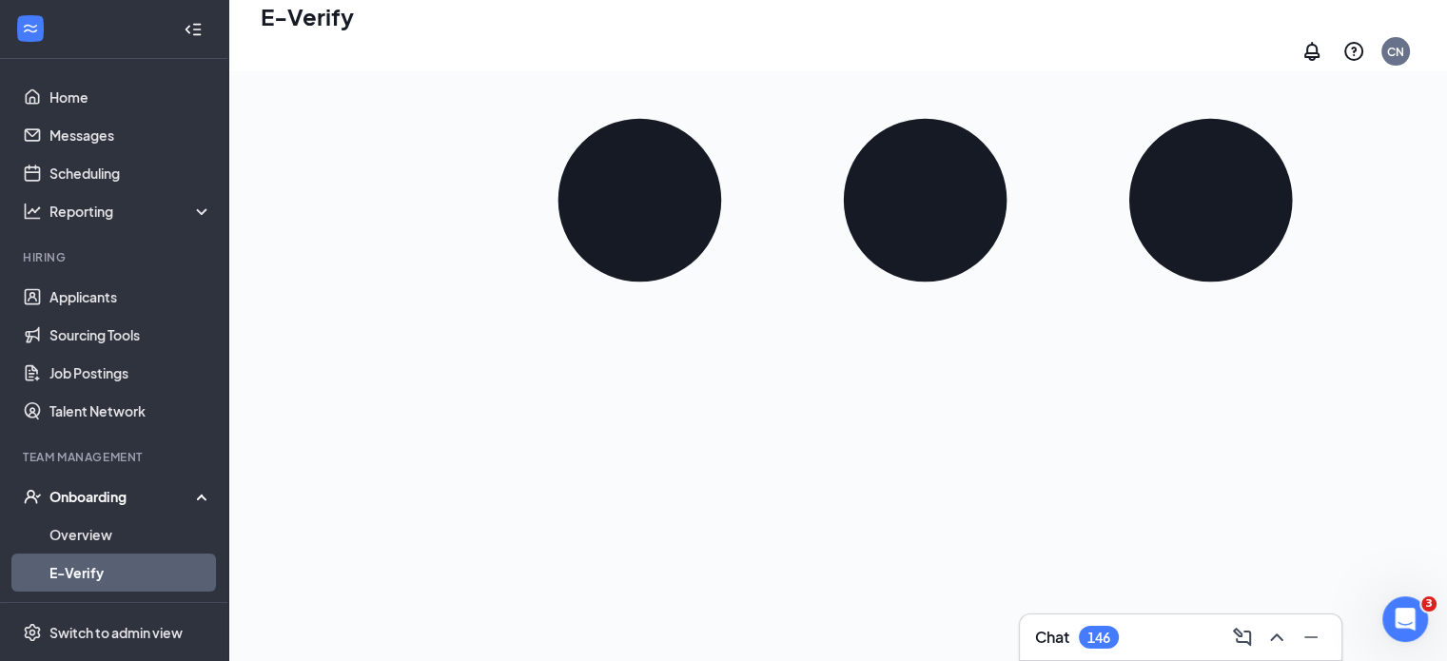
scroll to position [464, 0]
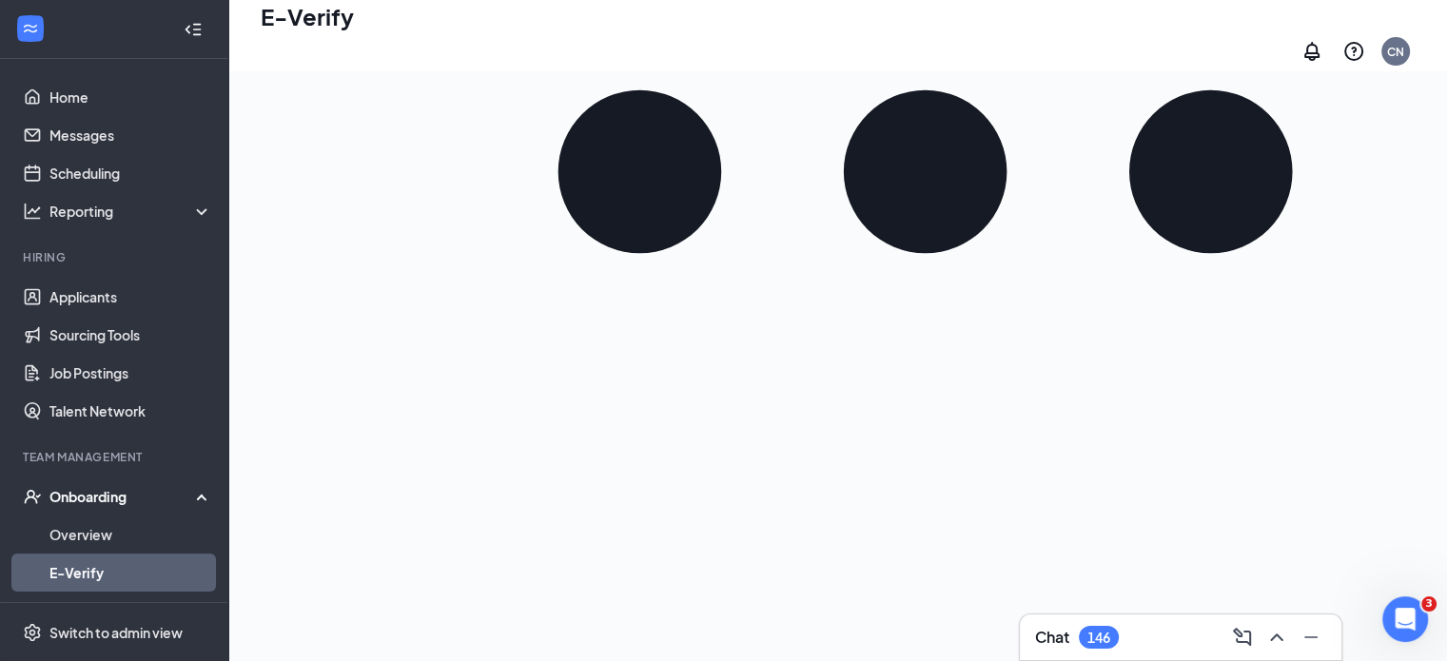
drag, startPoint x: 1407, startPoint y: 311, endPoint x: 29, endPoint y: 14, distance: 1409.5
